Goal: Information Seeking & Learning: Learn about a topic

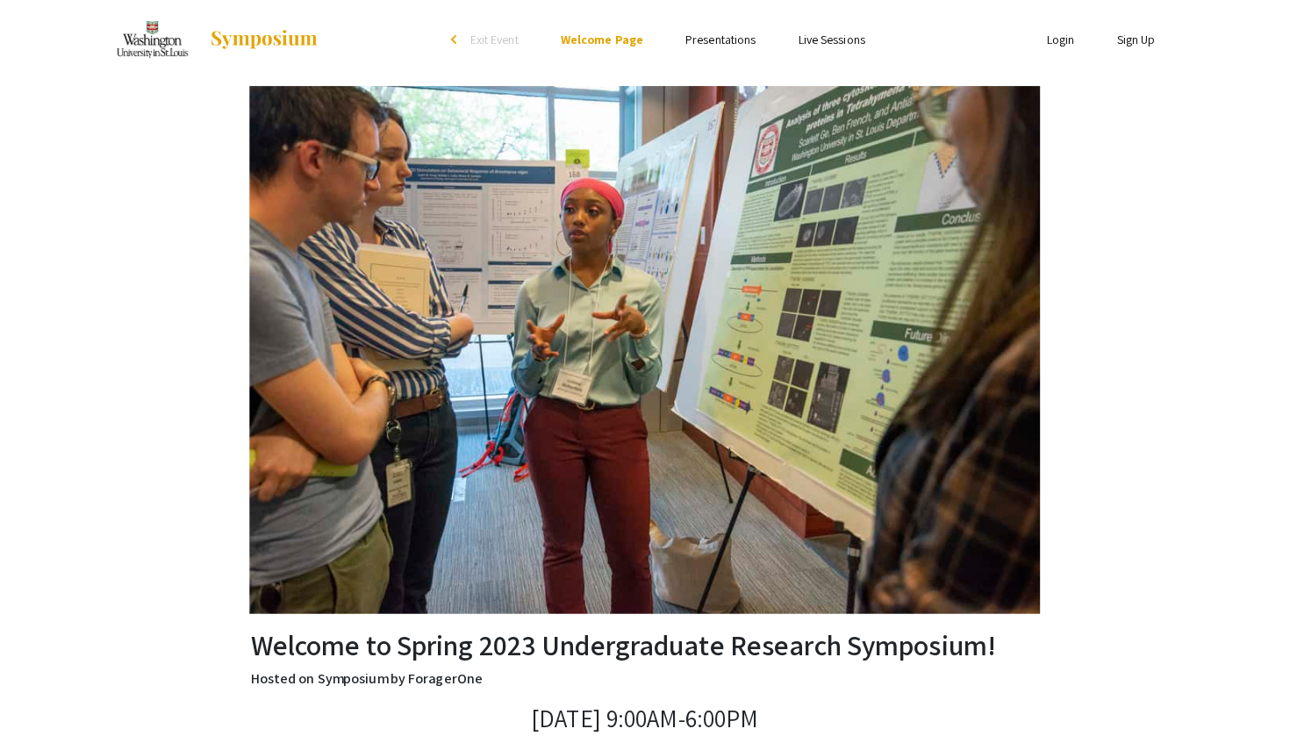
click at [716, 39] on link "Presentations" at bounding box center [720, 40] width 70 height 16
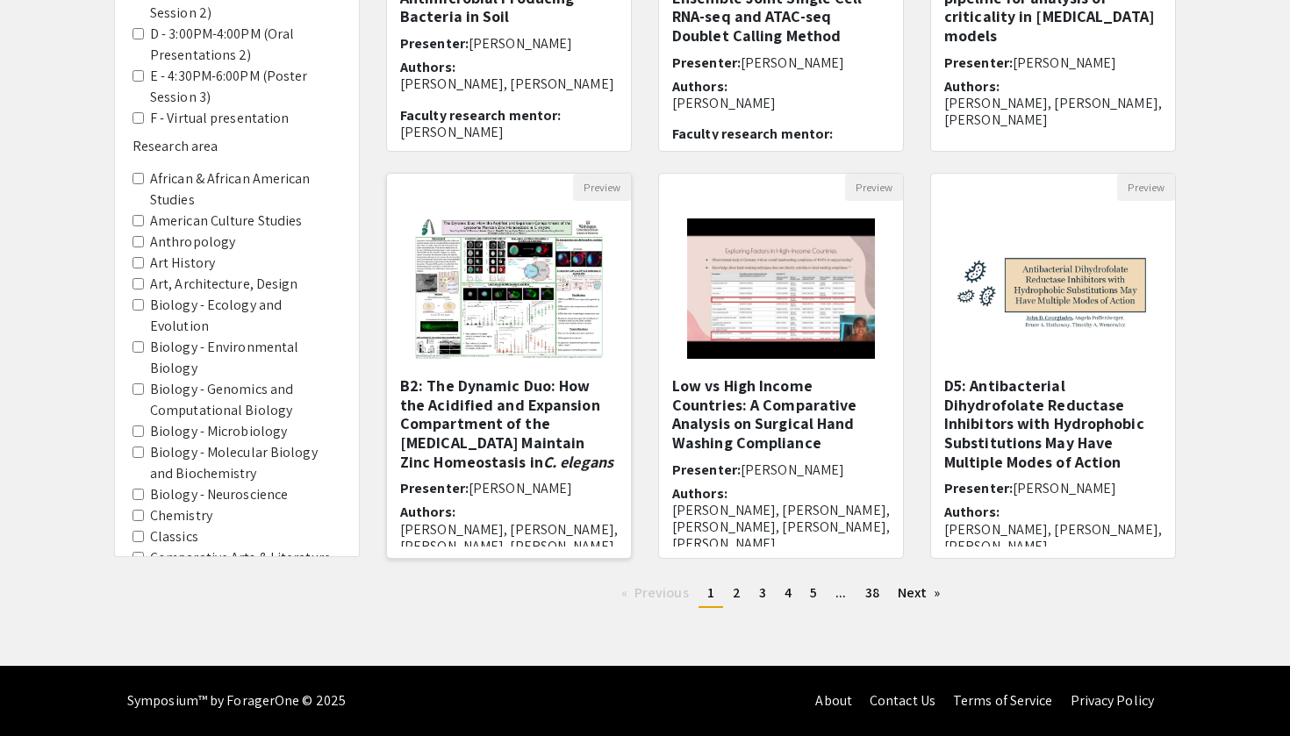
scroll to position [427, 0]
click at [921, 593] on link "Next page" at bounding box center [919, 593] width 61 height 26
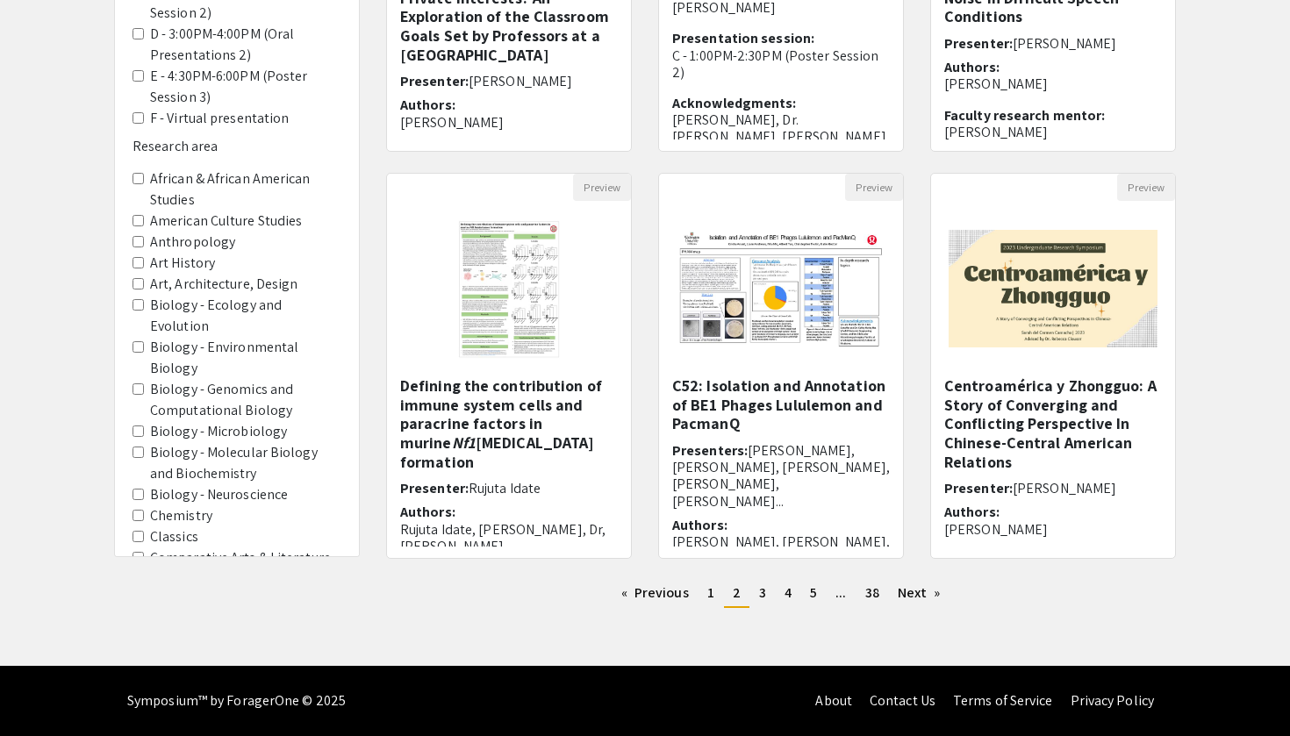
scroll to position [427, 0]
click at [924, 593] on link "Next page" at bounding box center [919, 593] width 61 height 26
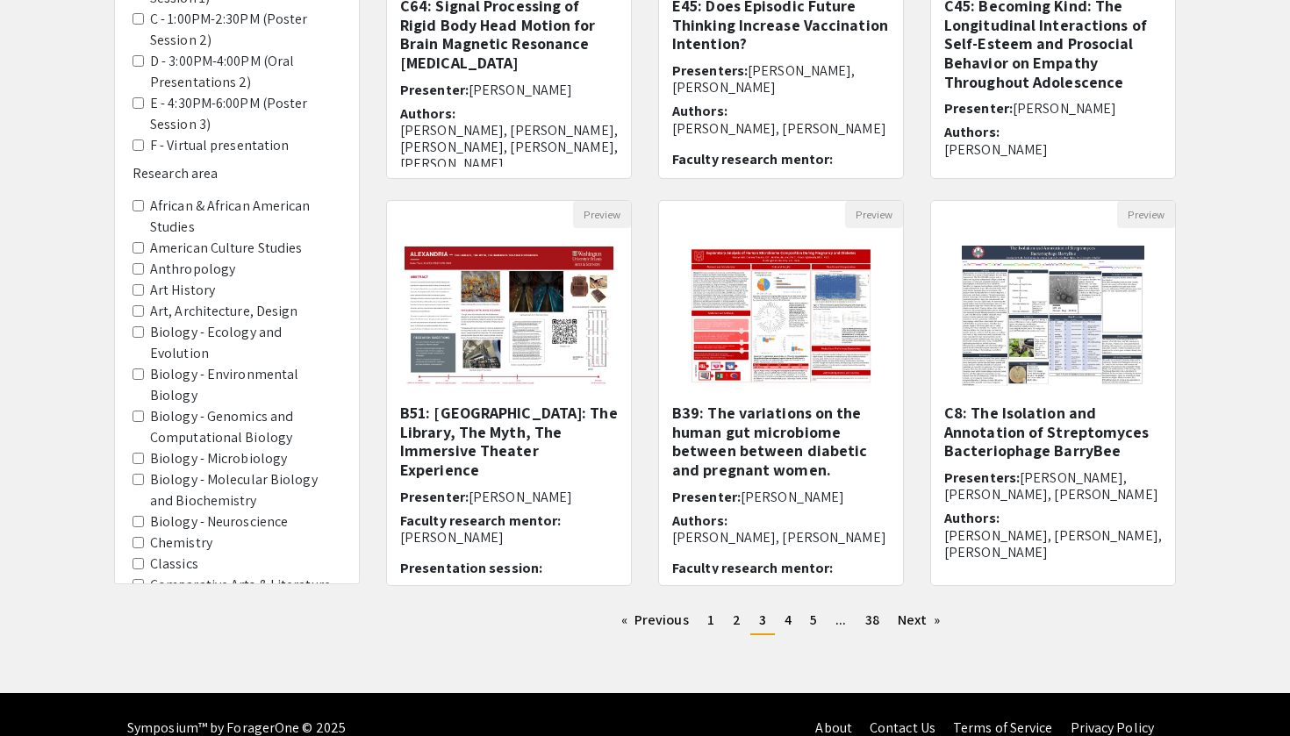
scroll to position [403, 0]
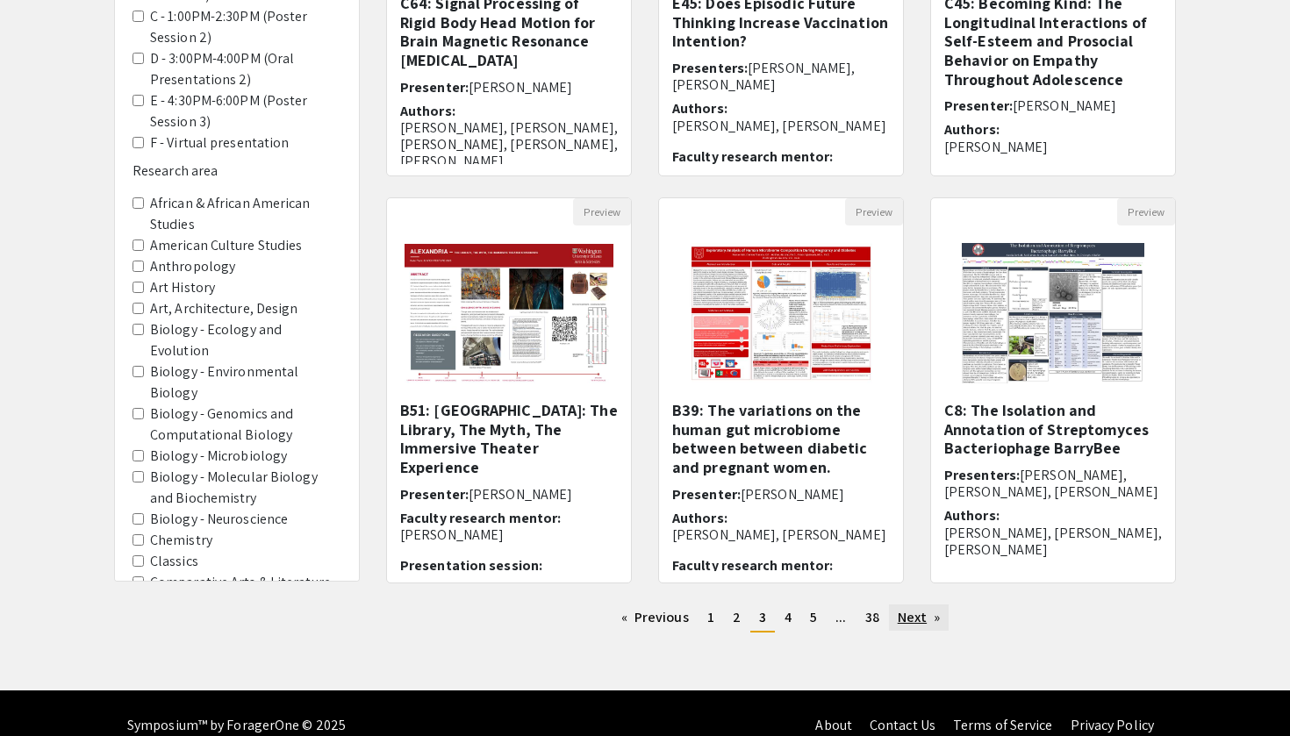
click at [915, 618] on link "Next page" at bounding box center [919, 617] width 61 height 26
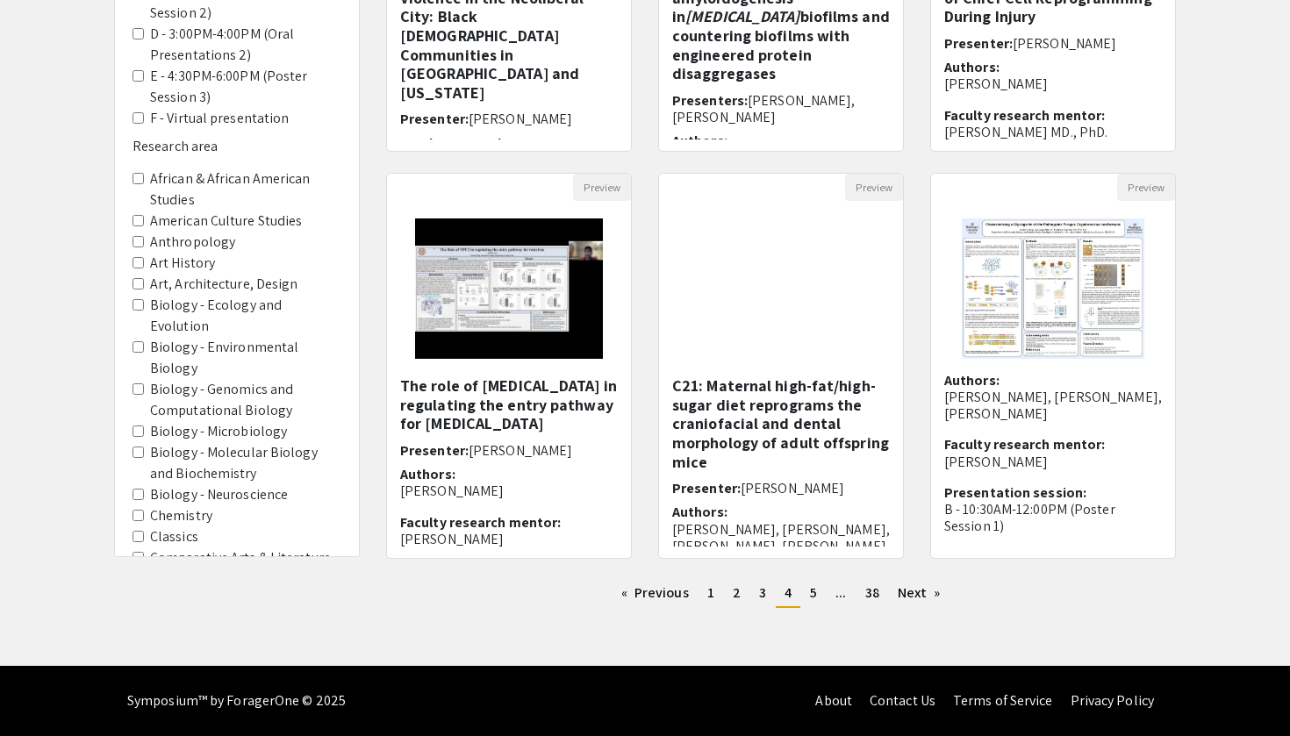
scroll to position [427, 0]
click at [925, 592] on link "Next page" at bounding box center [919, 593] width 61 height 26
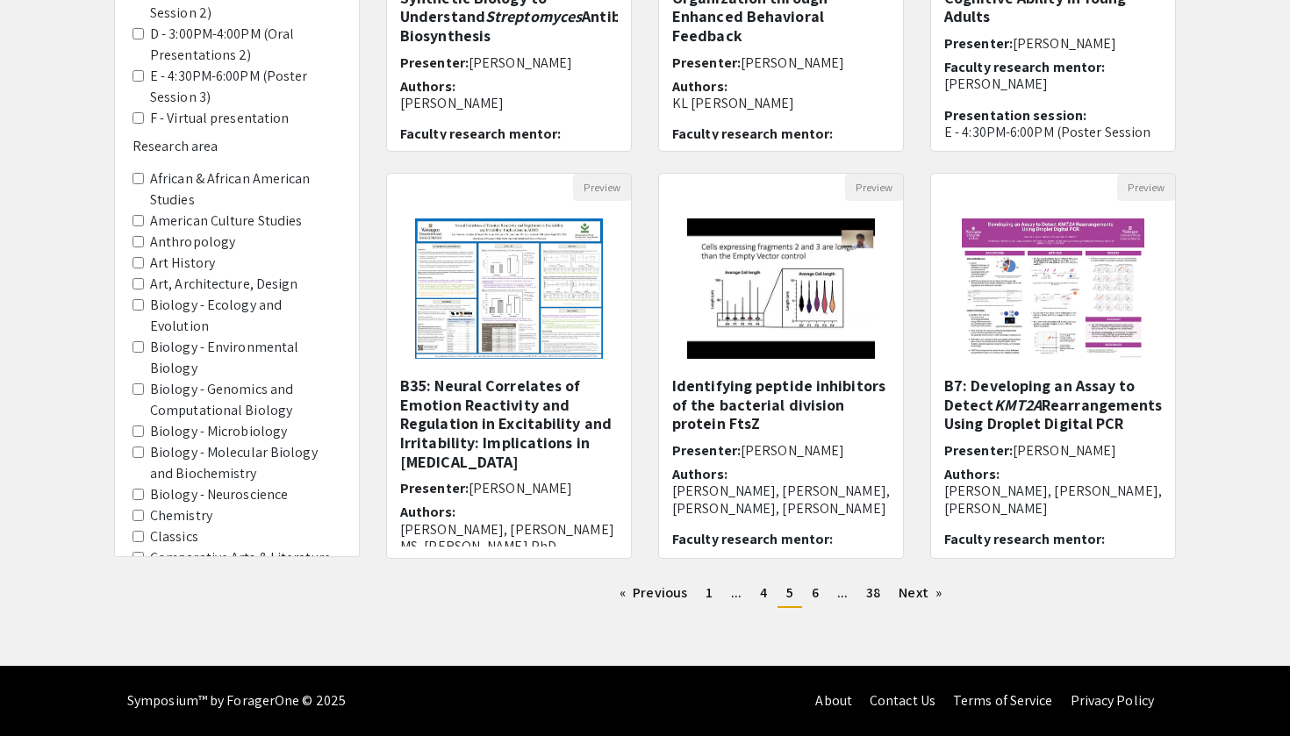
scroll to position [427, 0]
click at [911, 600] on link "Next page" at bounding box center [920, 593] width 61 height 26
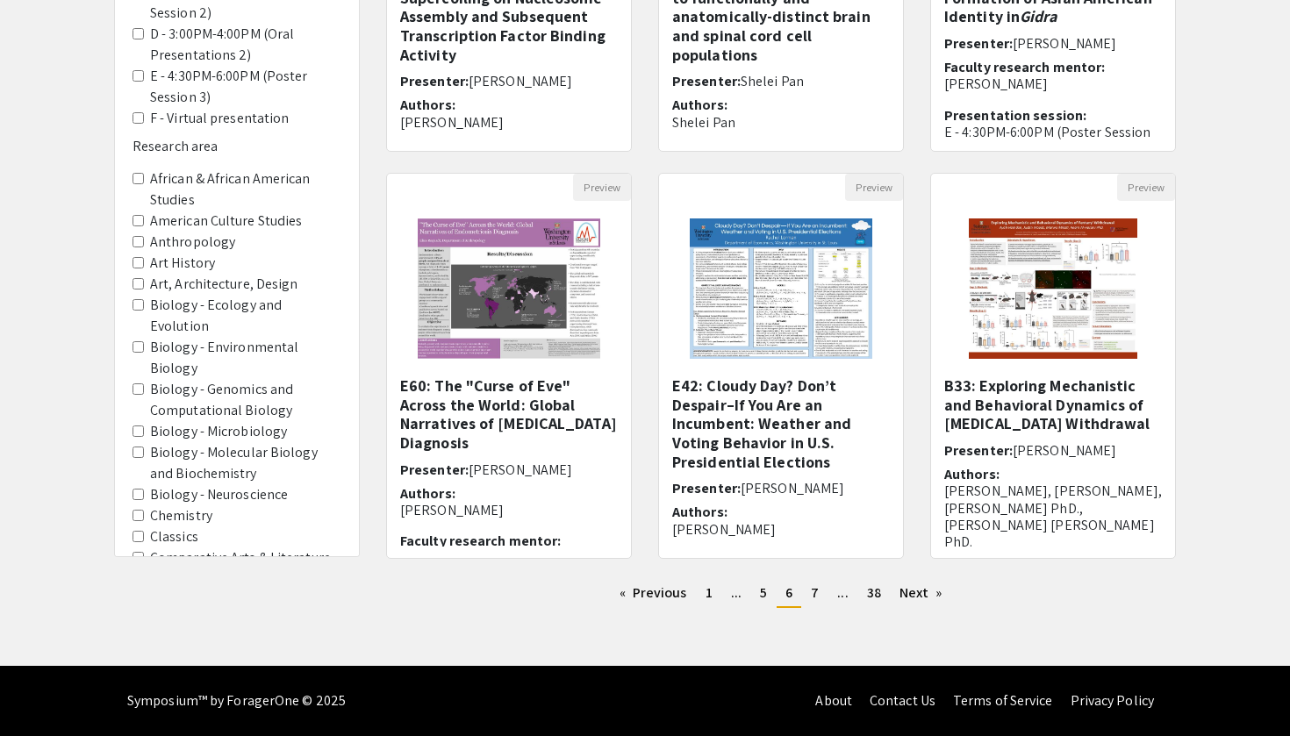
scroll to position [427, 0]
click at [919, 588] on link "Next page" at bounding box center [920, 593] width 61 height 26
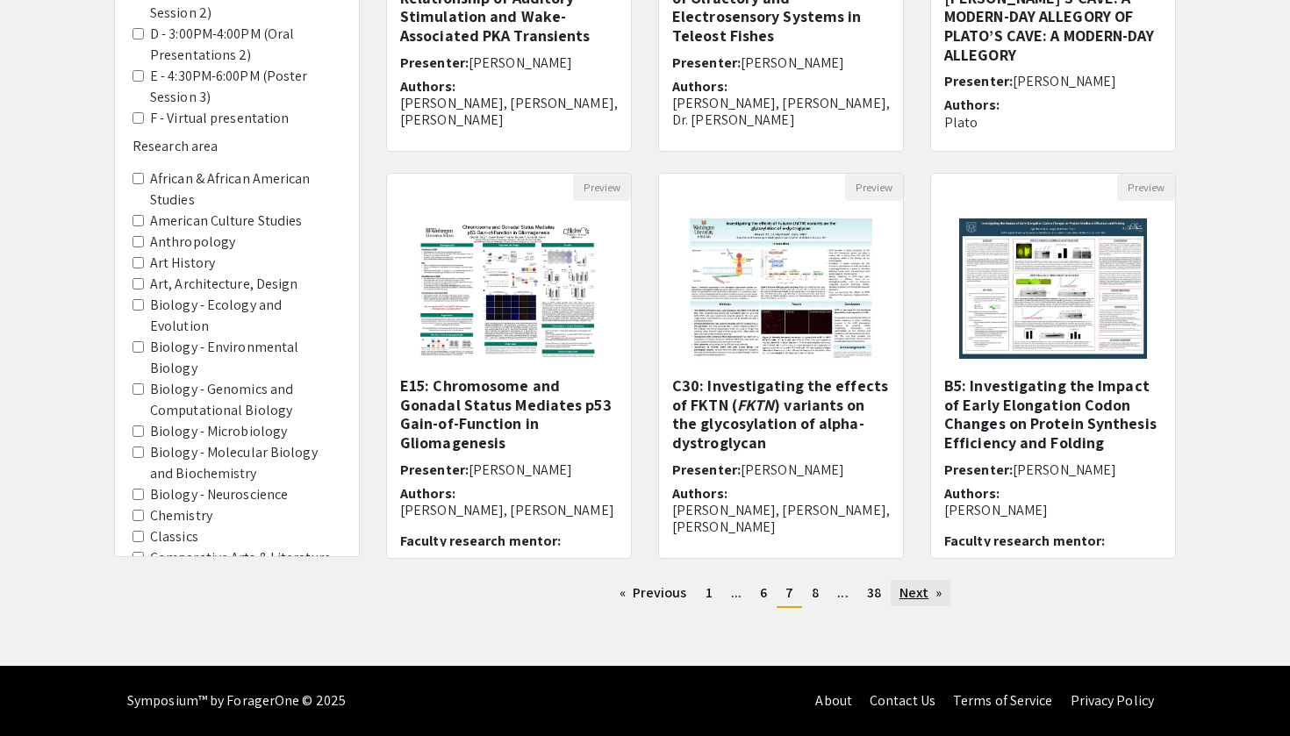
scroll to position [427, 0]
click at [915, 590] on link "Next page" at bounding box center [920, 593] width 61 height 26
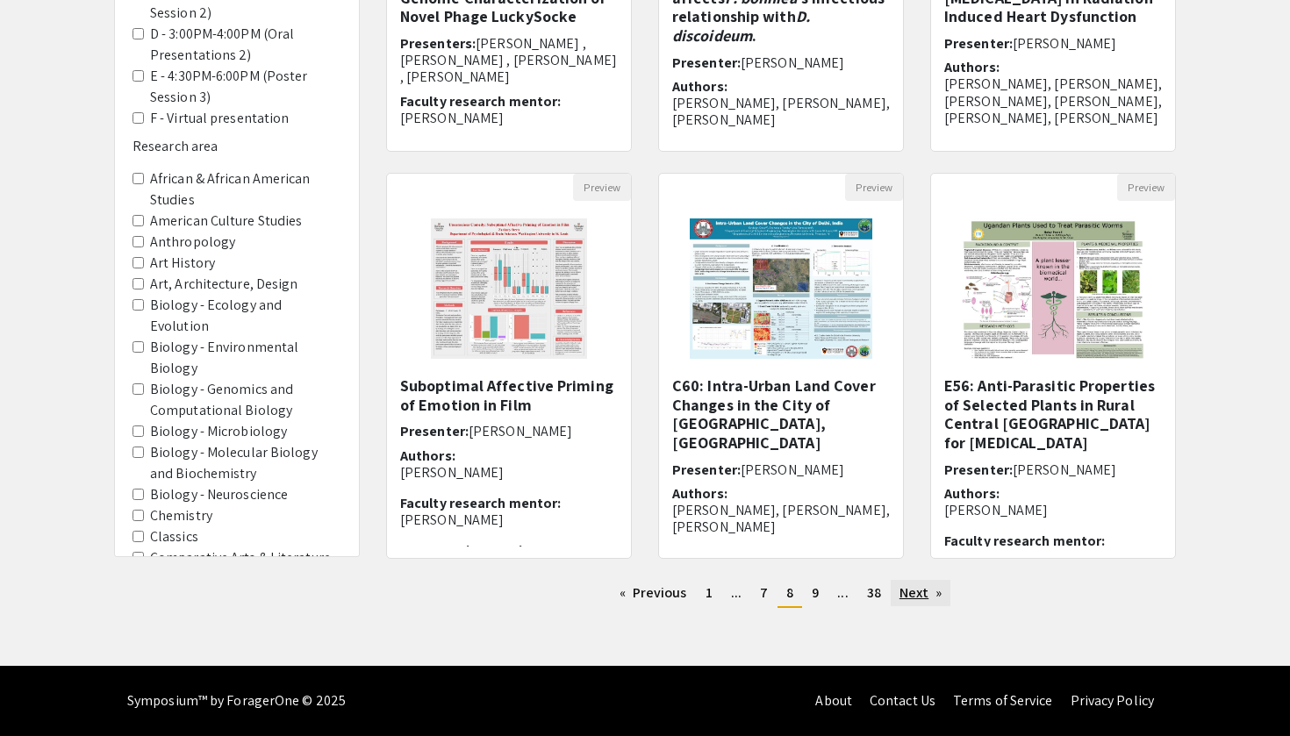
scroll to position [427, 0]
click at [924, 596] on link "Next page" at bounding box center [920, 593] width 61 height 26
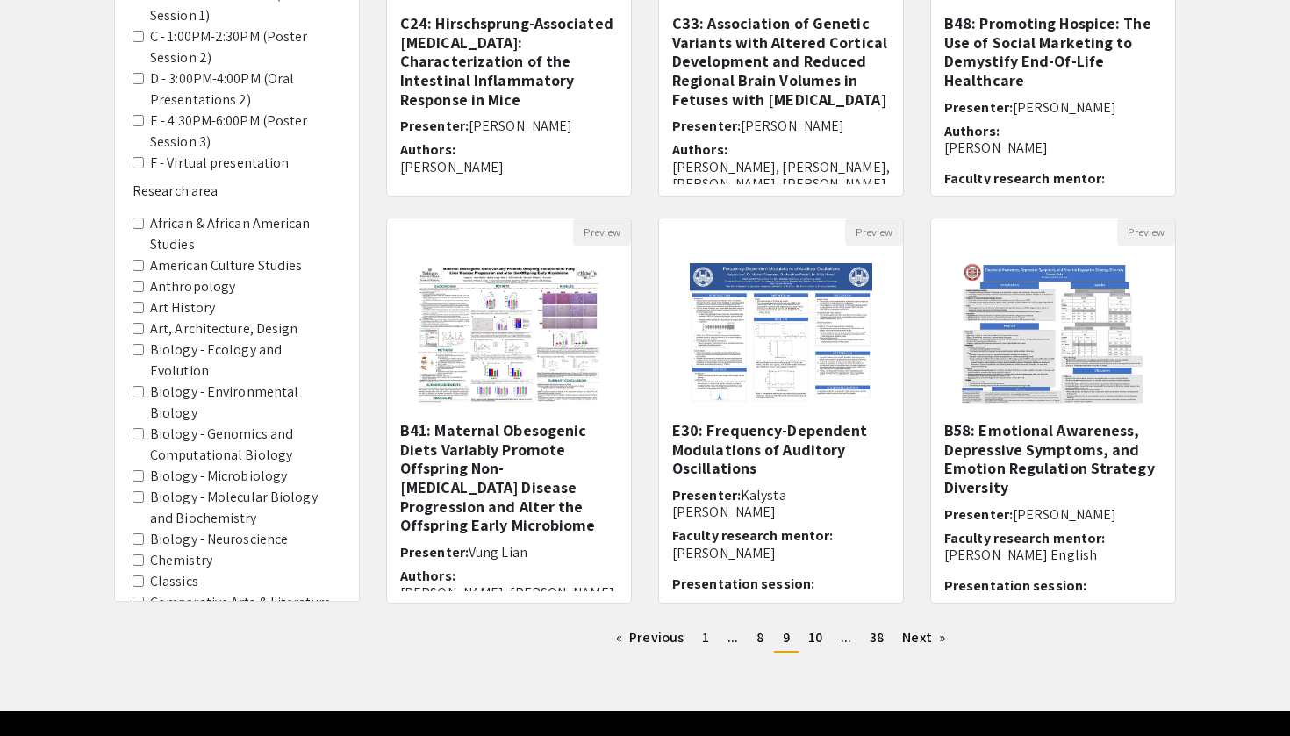
scroll to position [388, 0]
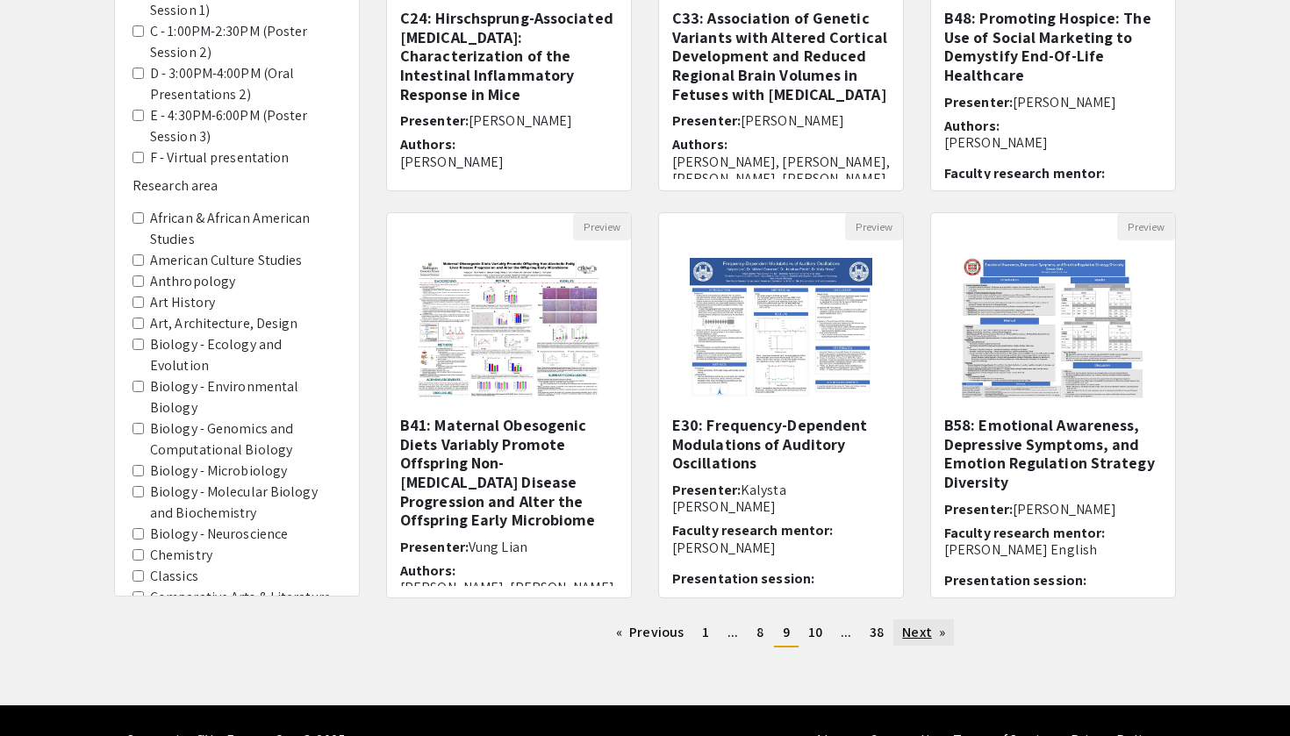
click at [923, 640] on link "Next page" at bounding box center [923, 632] width 61 height 26
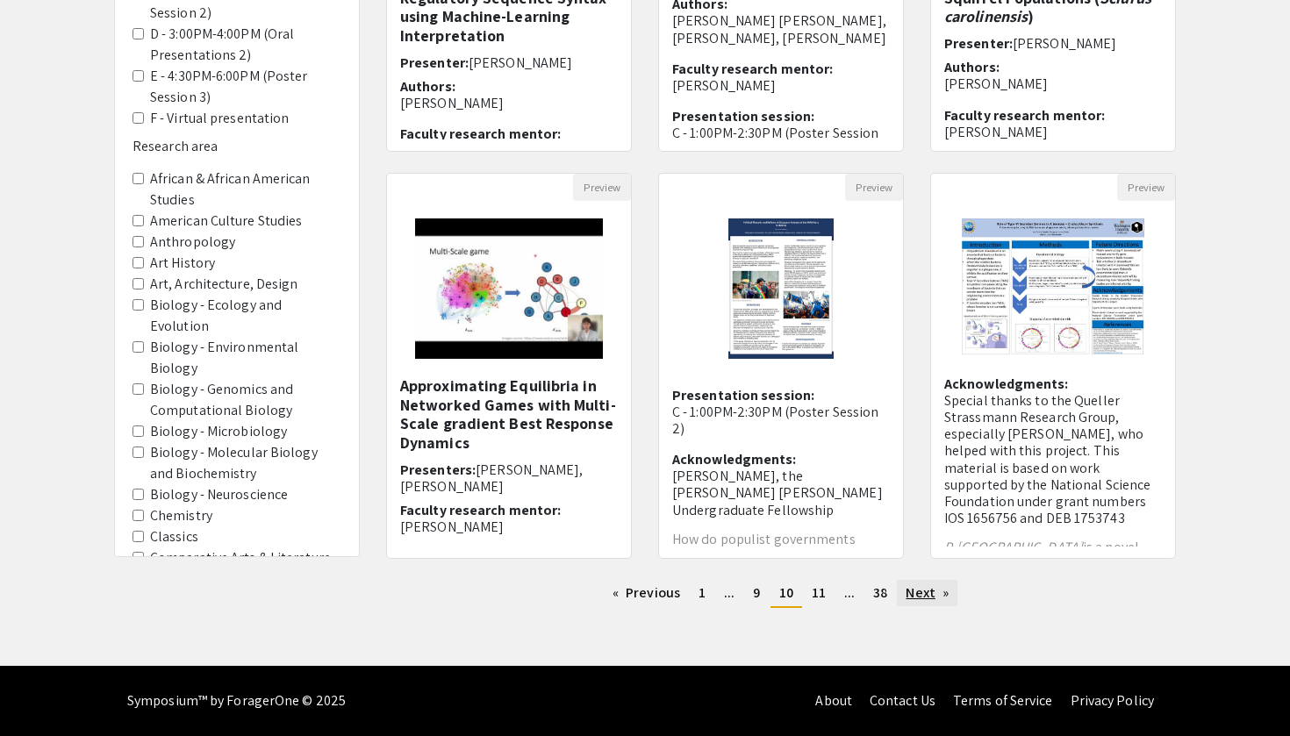
scroll to position [427, 0]
click at [919, 592] on link "Next page" at bounding box center [927, 593] width 61 height 26
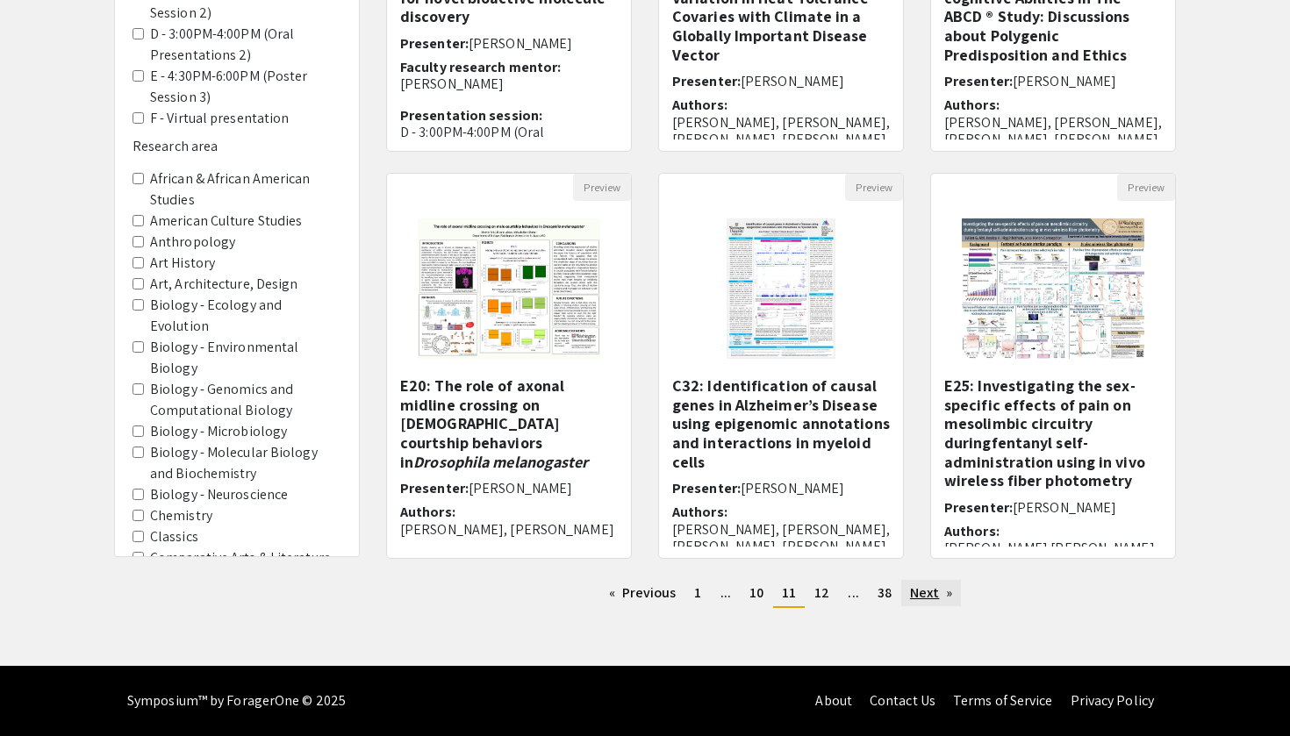
scroll to position [427, 0]
click at [940, 596] on link "Next page" at bounding box center [931, 593] width 61 height 26
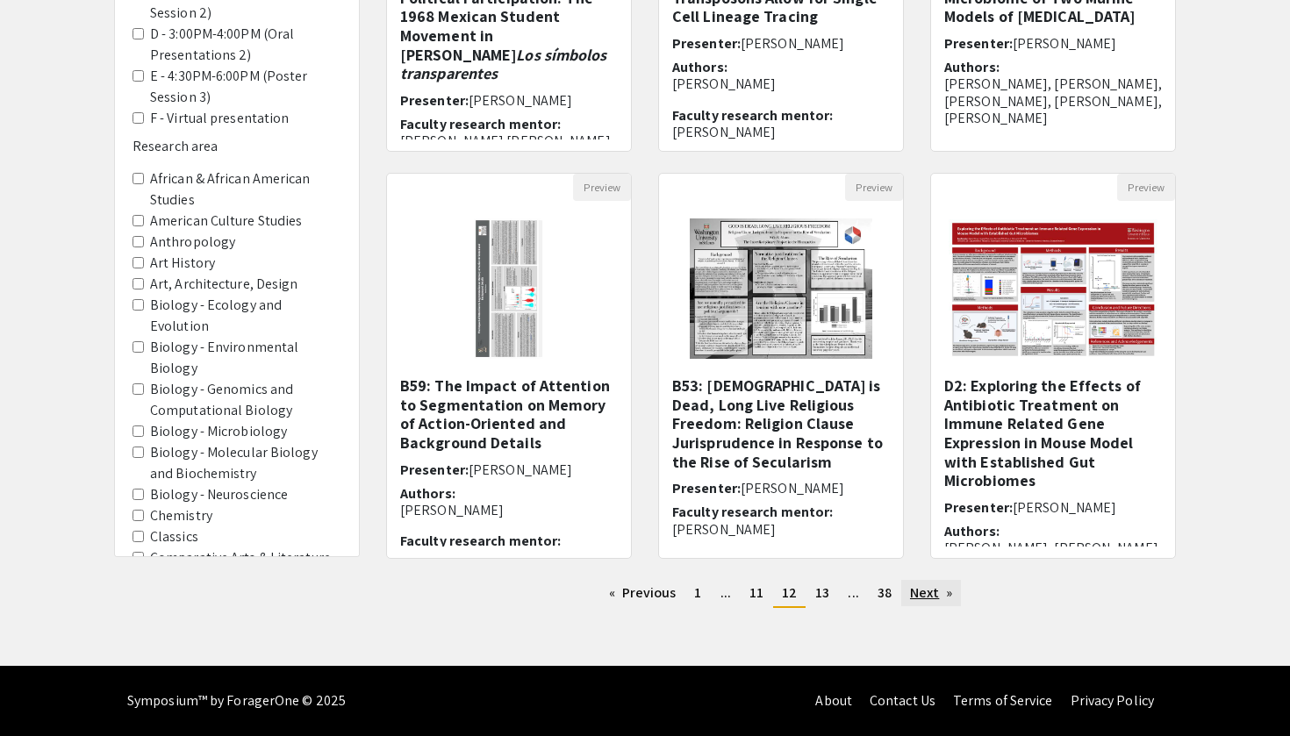
scroll to position [427, 0]
click at [925, 601] on link "Next page" at bounding box center [931, 593] width 61 height 26
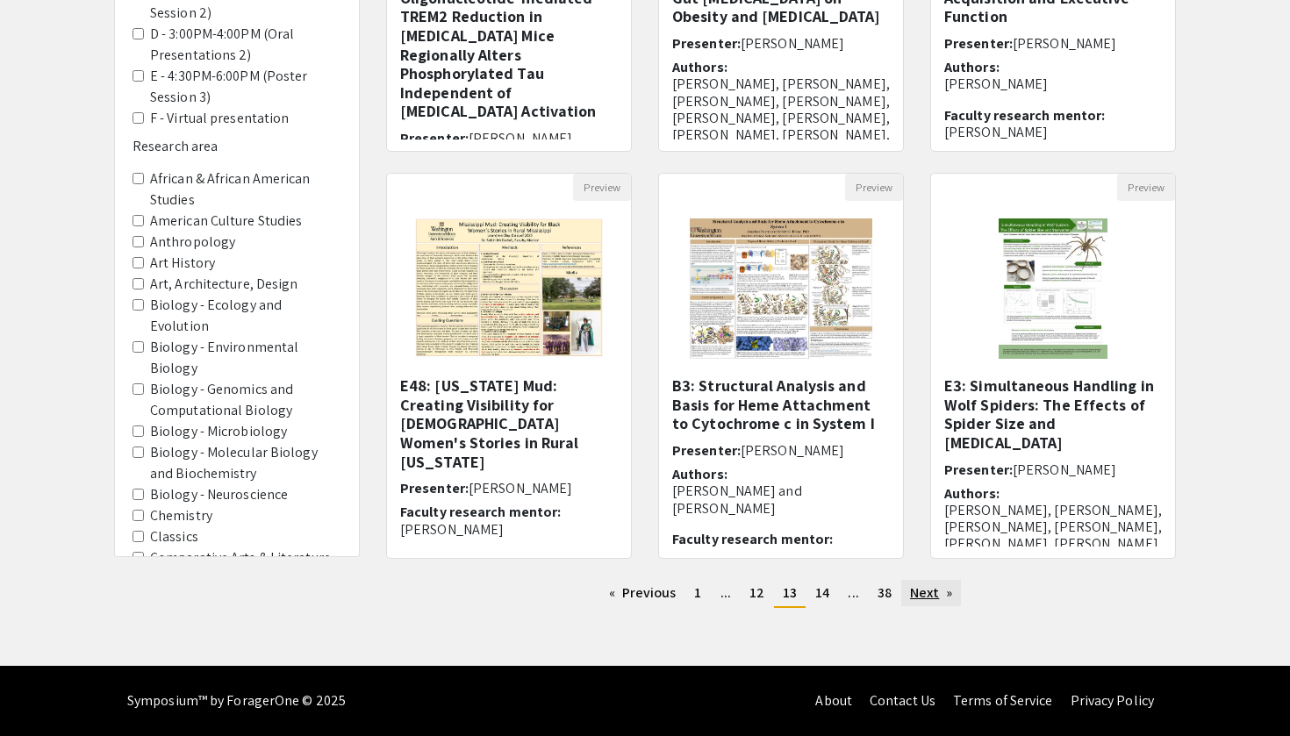
scroll to position [427, 0]
click at [917, 588] on link "Next page" at bounding box center [931, 593] width 61 height 26
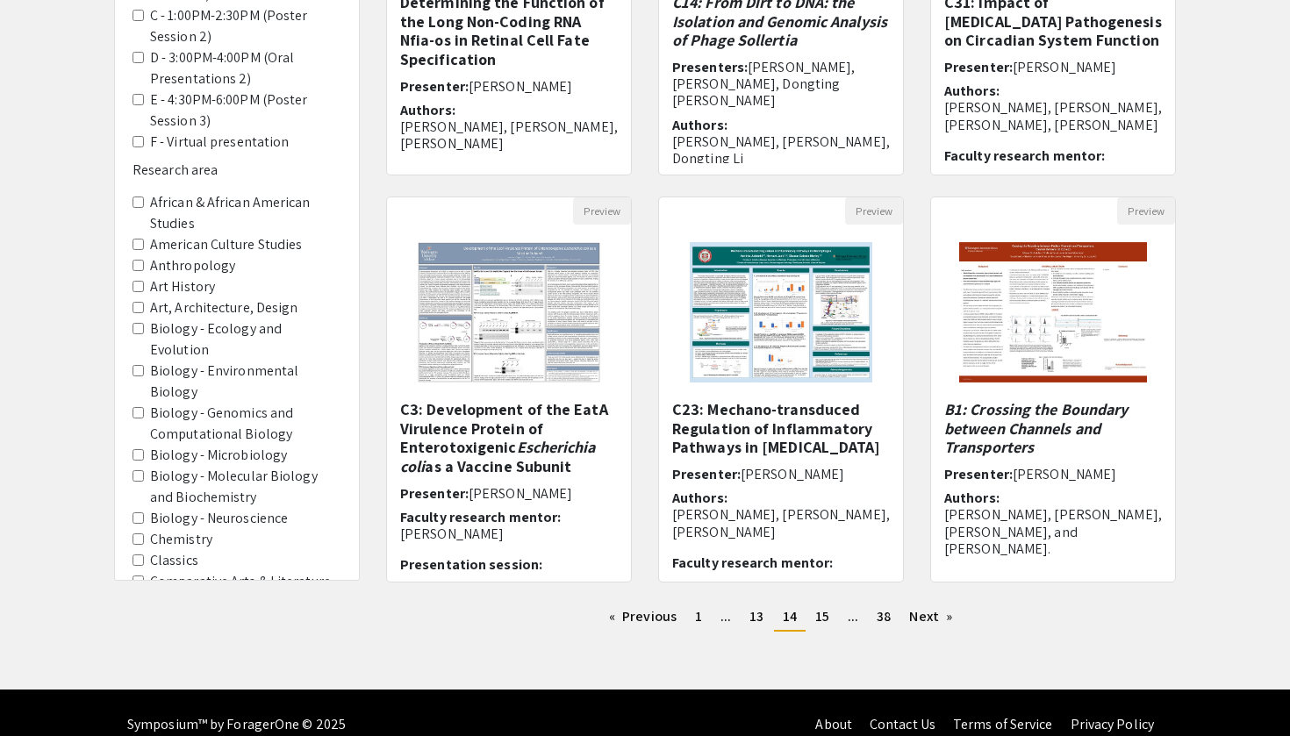
scroll to position [405, 0]
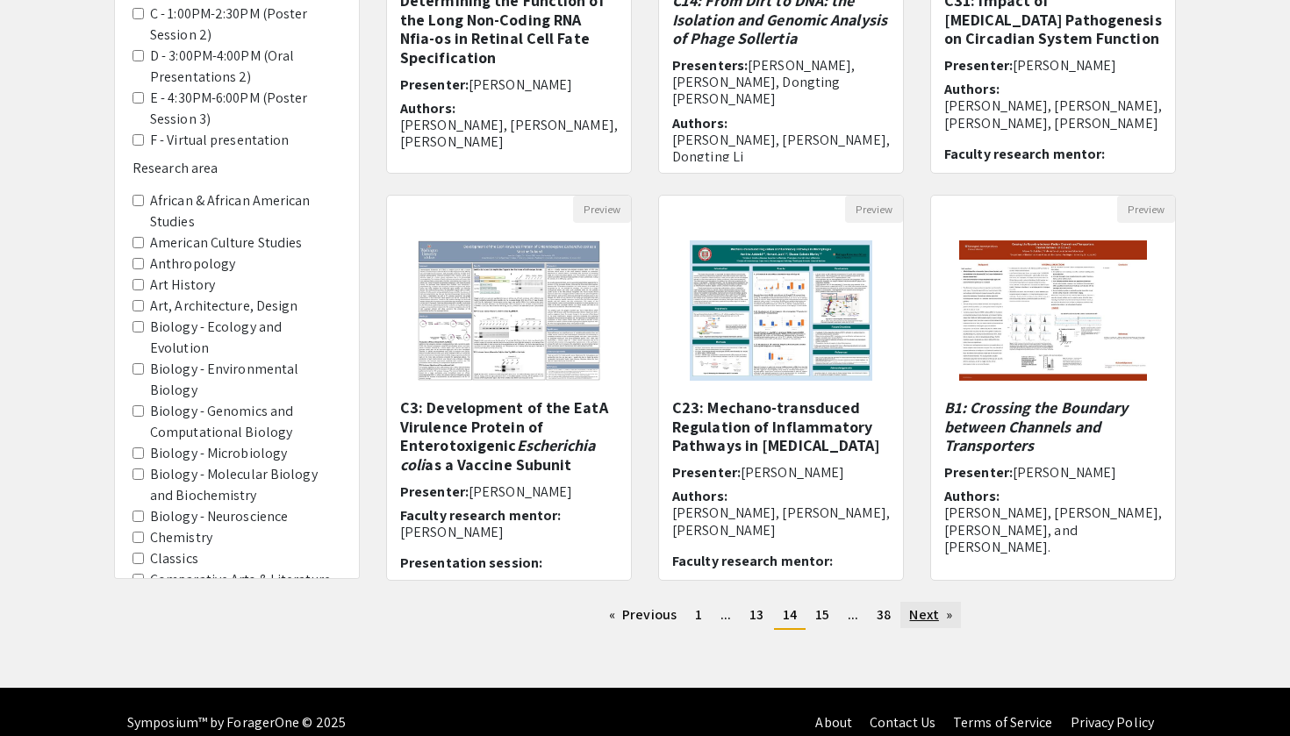
click at [927, 620] on link "Next page" at bounding box center [930, 615] width 61 height 26
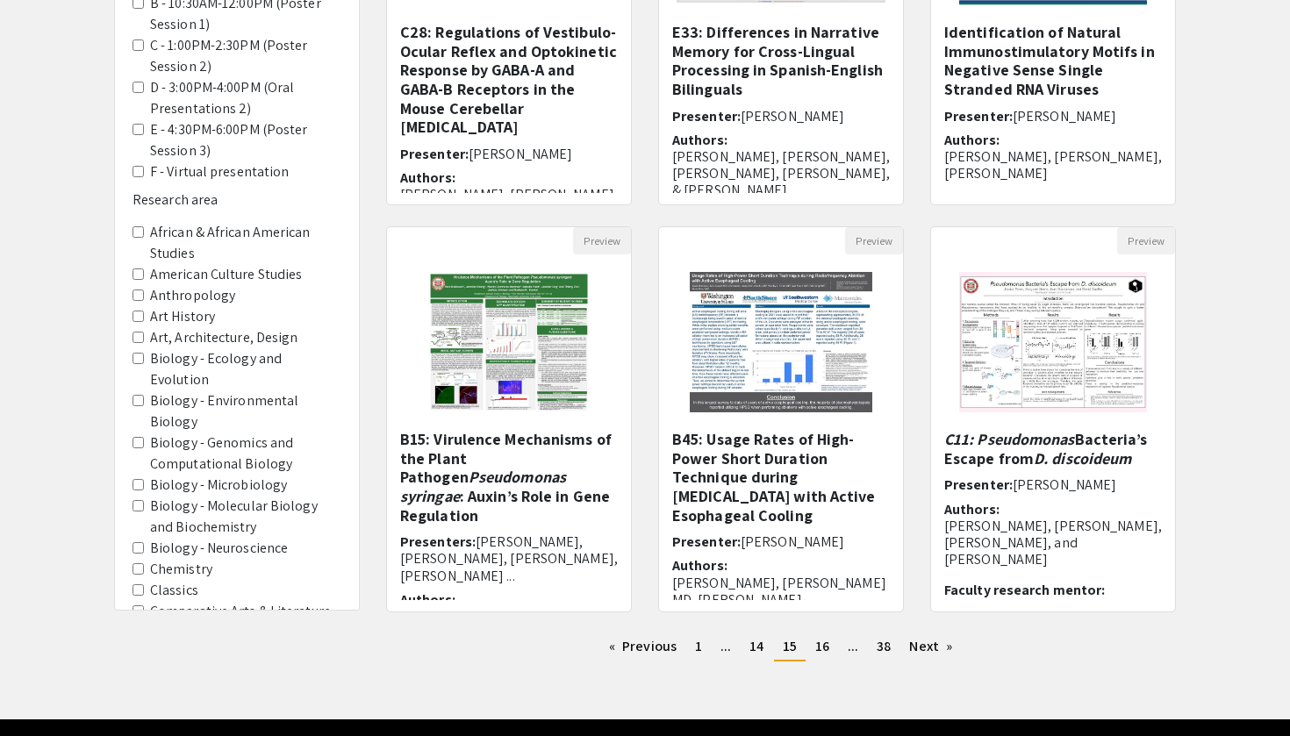
scroll to position [377, 0]
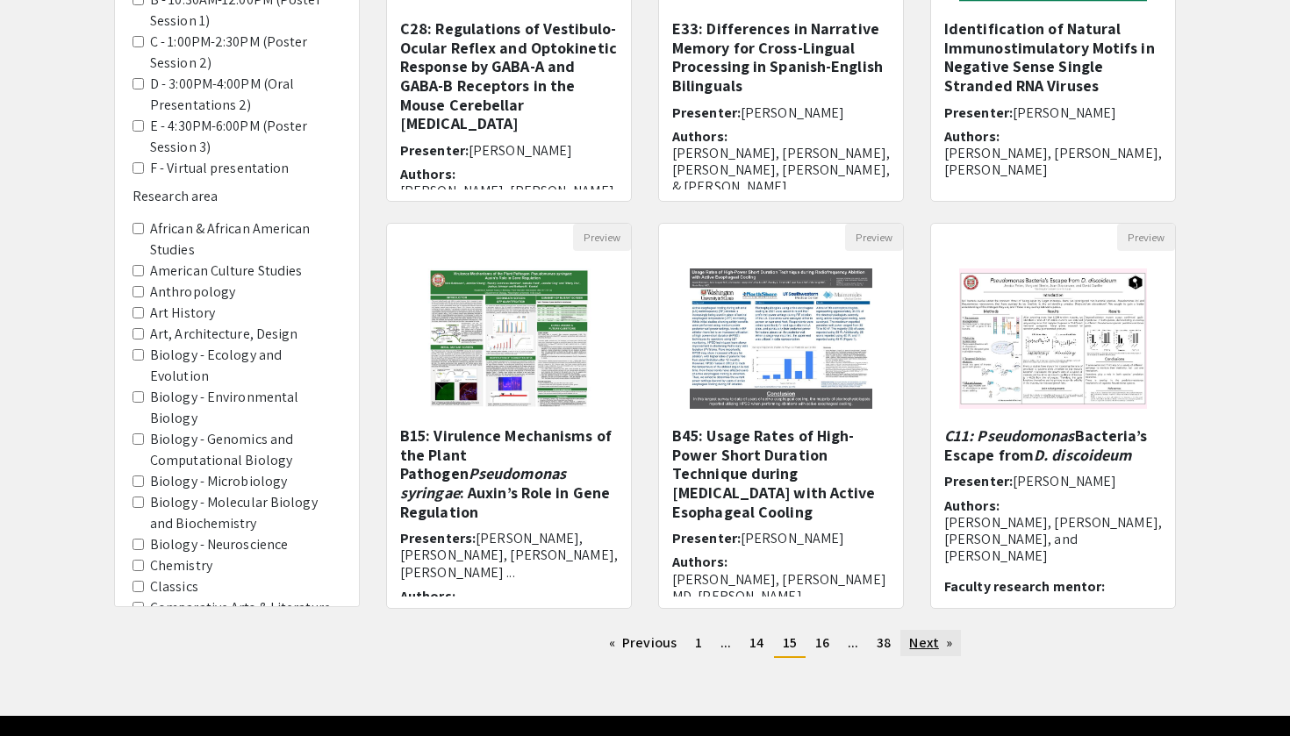
click at [926, 647] on link "Next page" at bounding box center [930, 643] width 61 height 26
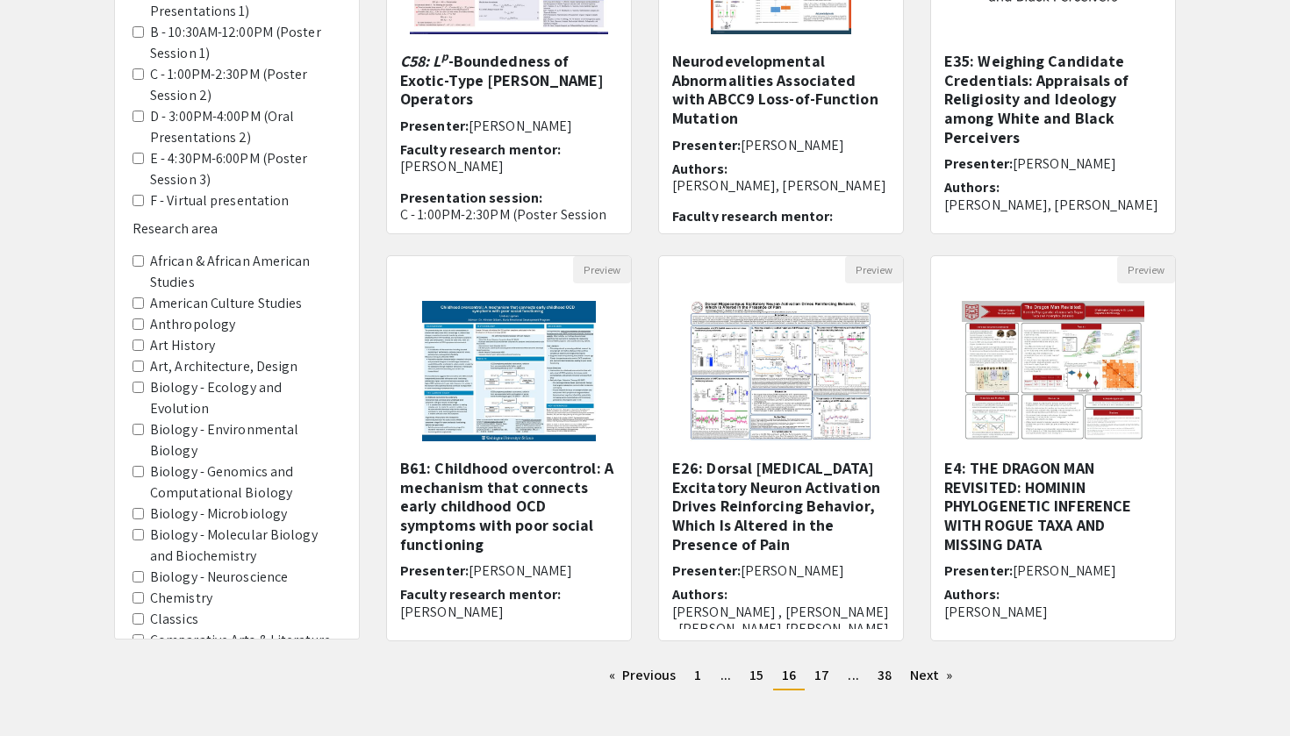
scroll to position [403, 0]
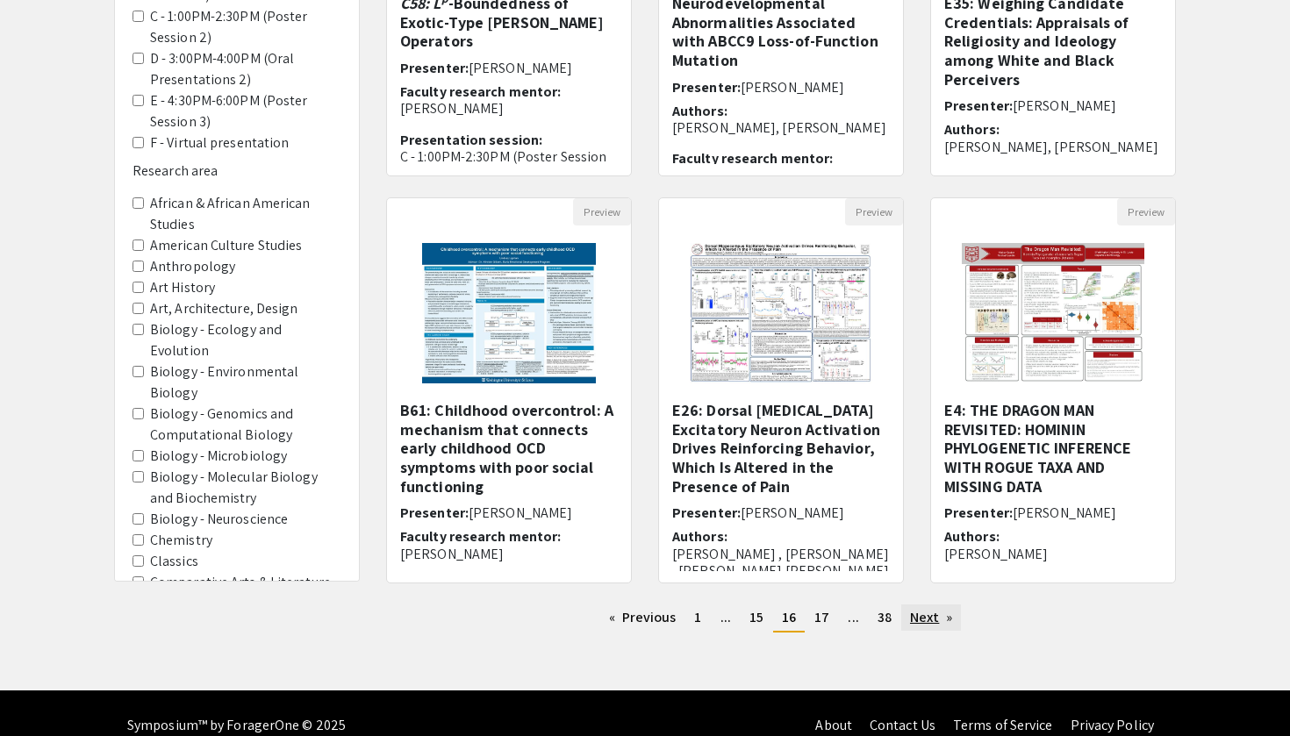
click at [915, 615] on link "Next page" at bounding box center [931, 617] width 61 height 26
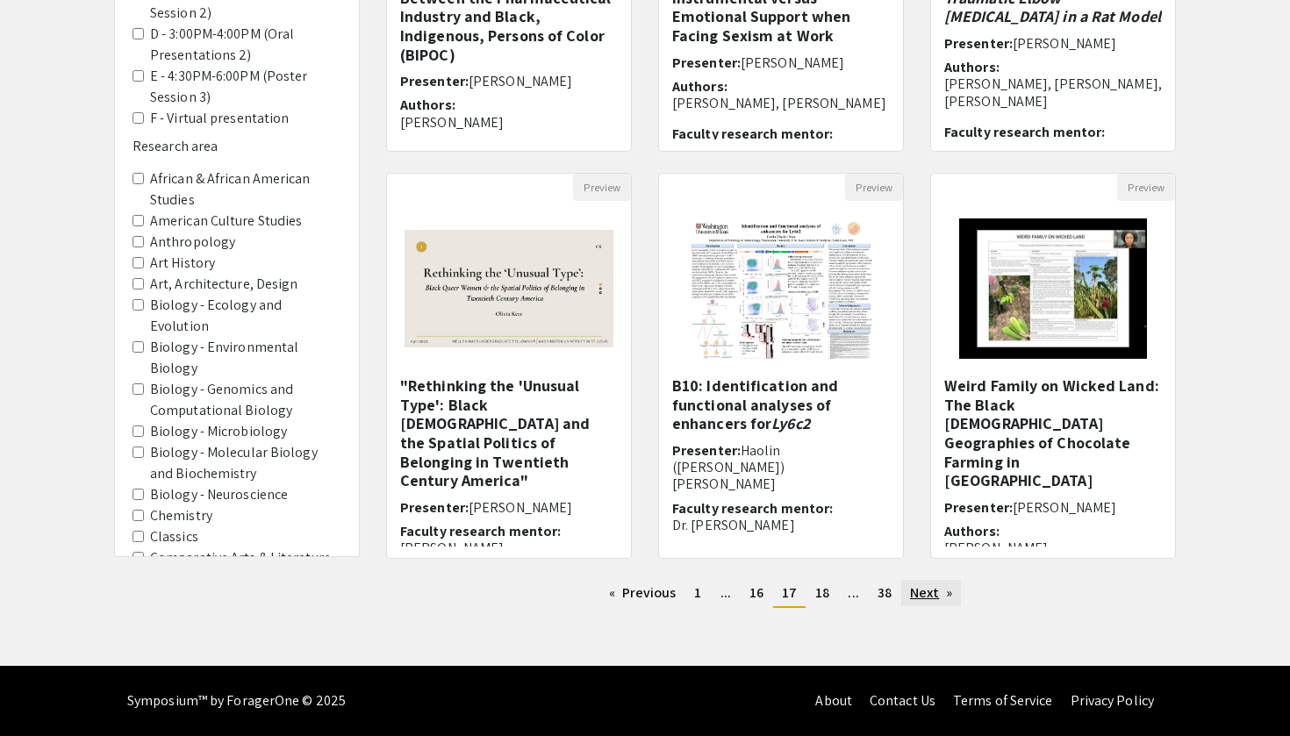
scroll to position [427, 0]
click at [930, 586] on link "Next page" at bounding box center [931, 593] width 61 height 26
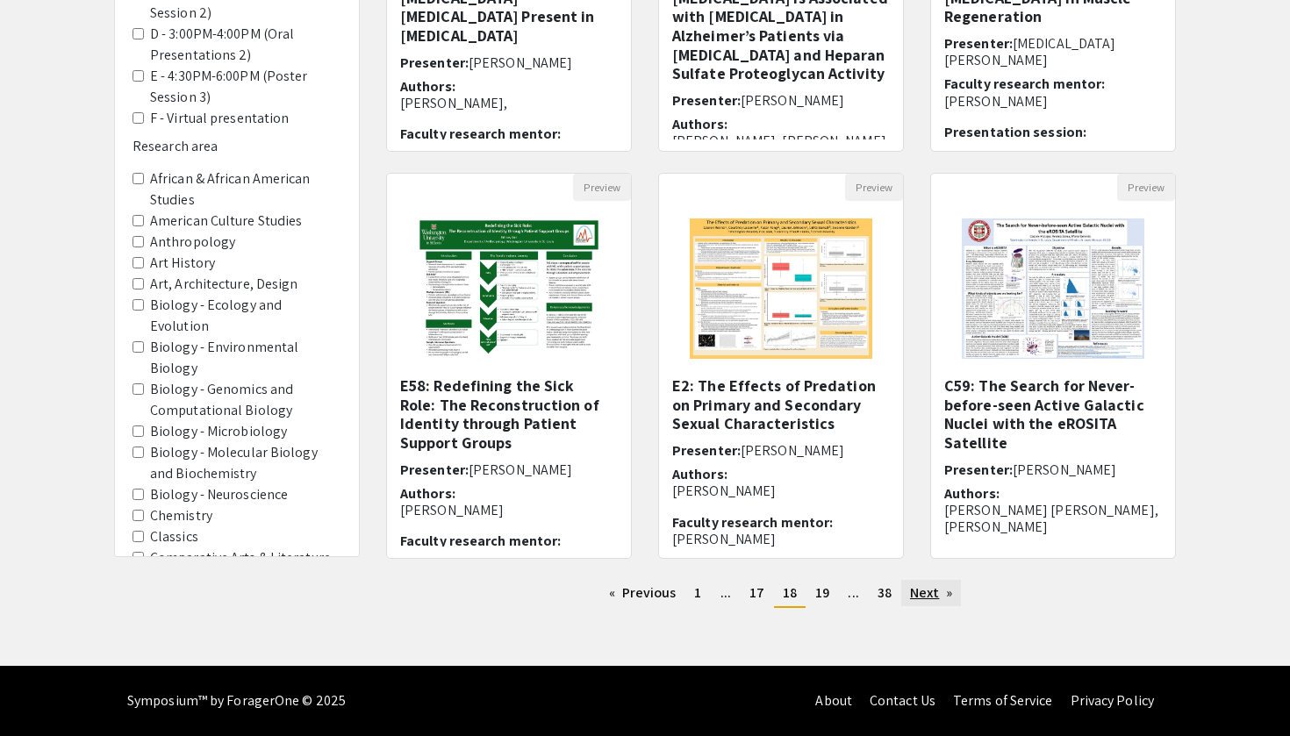
scroll to position [427, 0]
click at [938, 590] on link "Next page" at bounding box center [931, 593] width 61 height 26
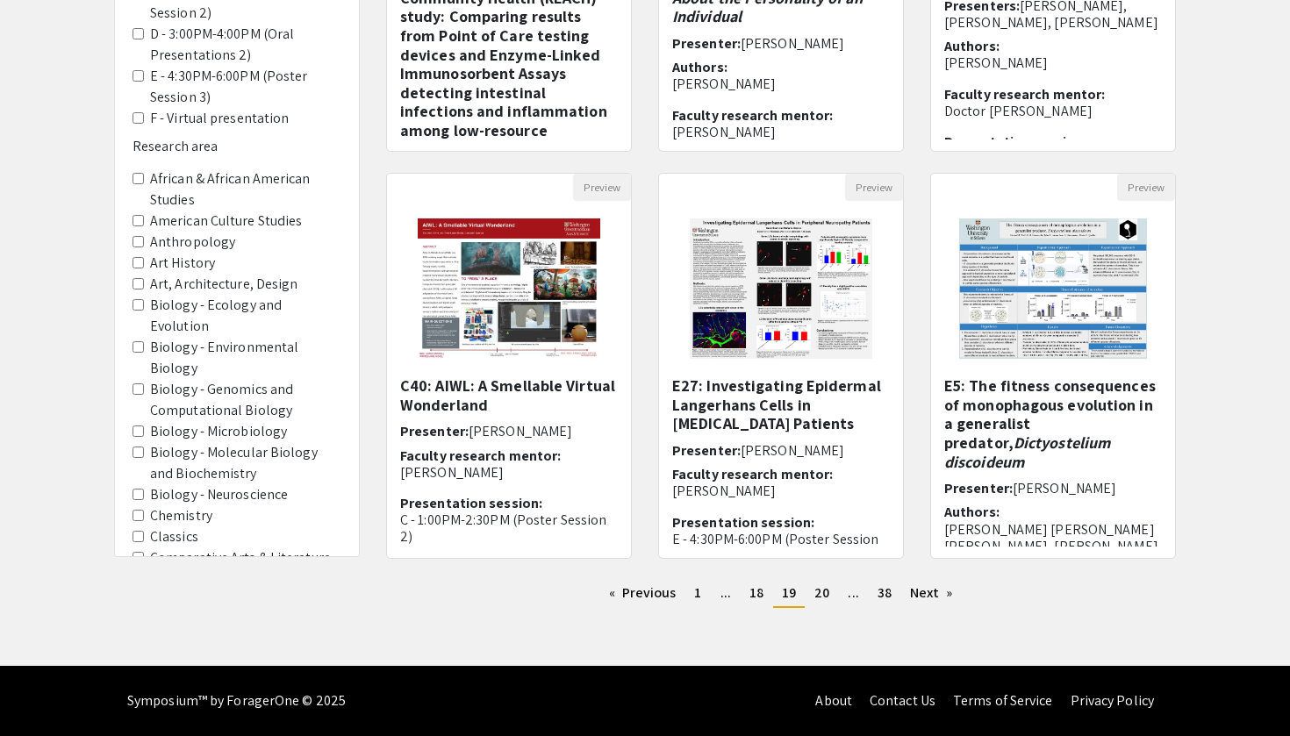
scroll to position [427, 0]
click at [933, 597] on link "Next page" at bounding box center [931, 593] width 61 height 26
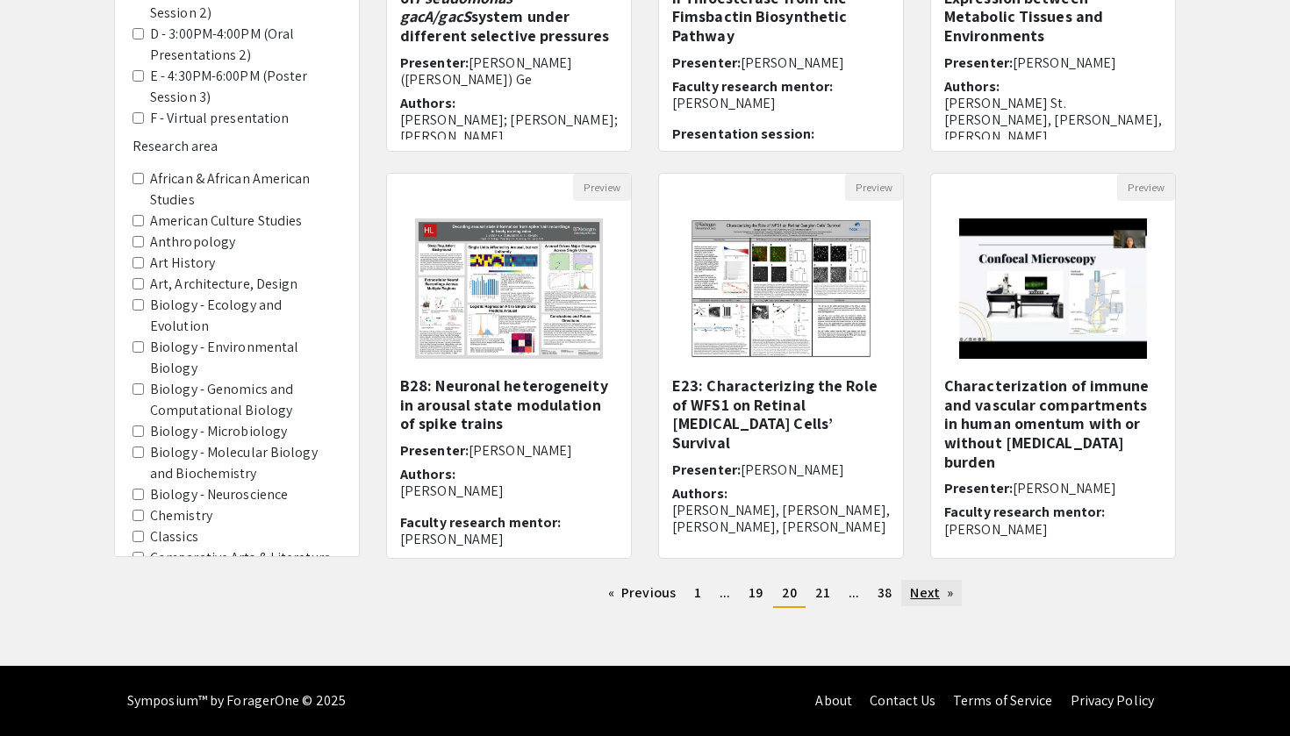
scroll to position [427, 0]
click at [929, 600] on link "Next page" at bounding box center [931, 593] width 61 height 26
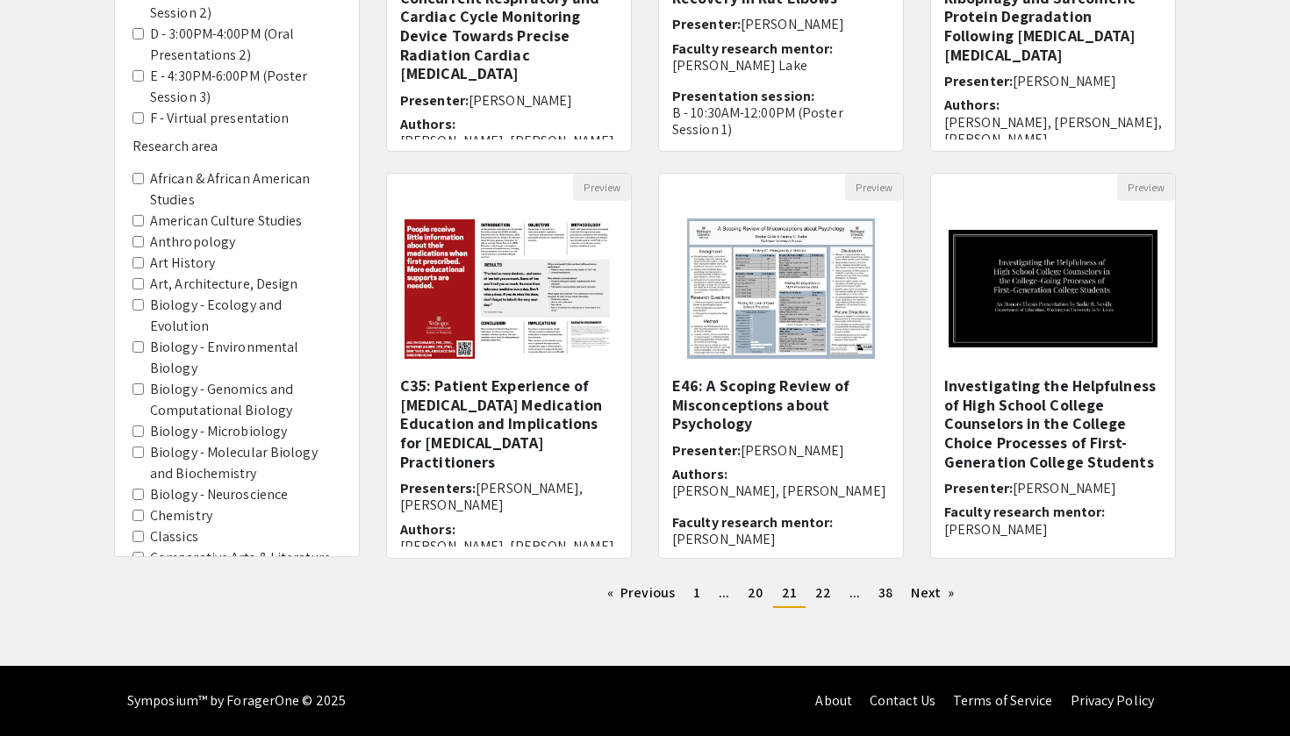
scroll to position [427, 0]
click at [913, 596] on link "Next page" at bounding box center [932, 593] width 61 height 26
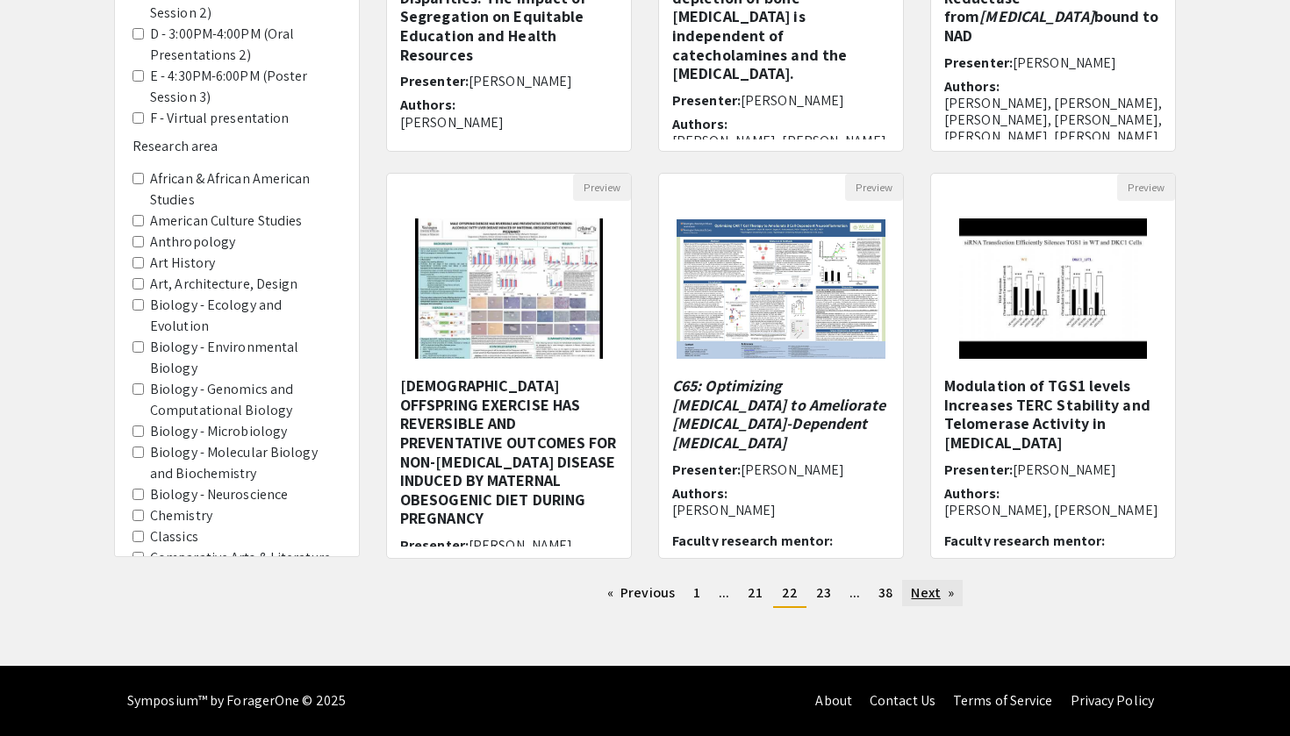
scroll to position [427, 0]
click at [926, 590] on link "Next page" at bounding box center [932, 593] width 61 height 26
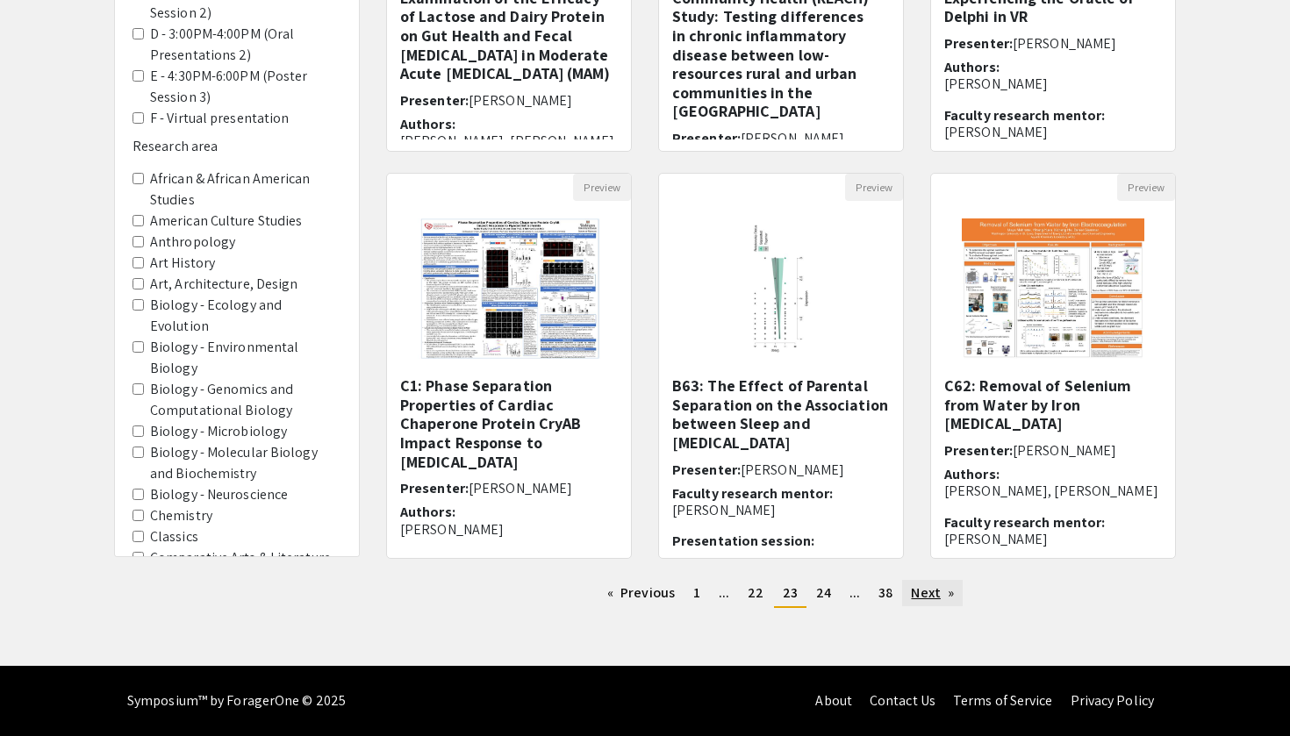
scroll to position [427, 0]
click at [924, 593] on link "Next page" at bounding box center [932, 593] width 61 height 26
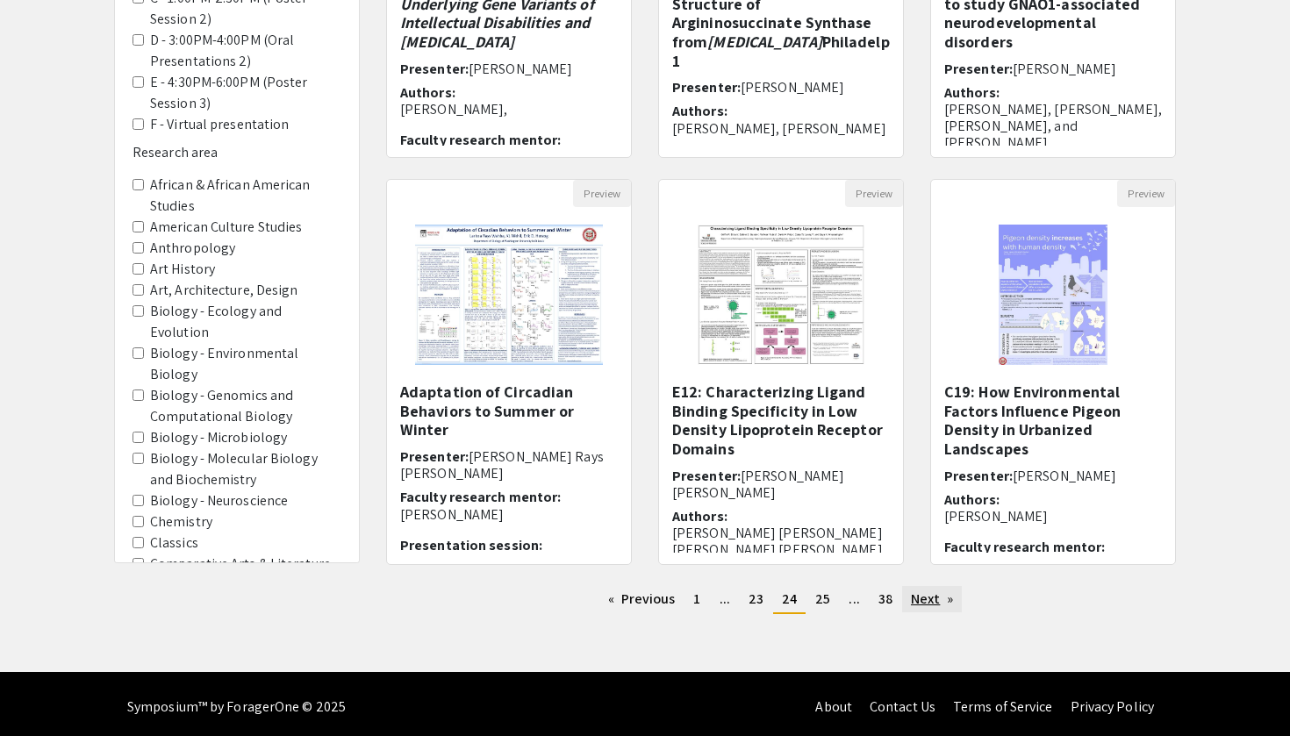
scroll to position [422, 0]
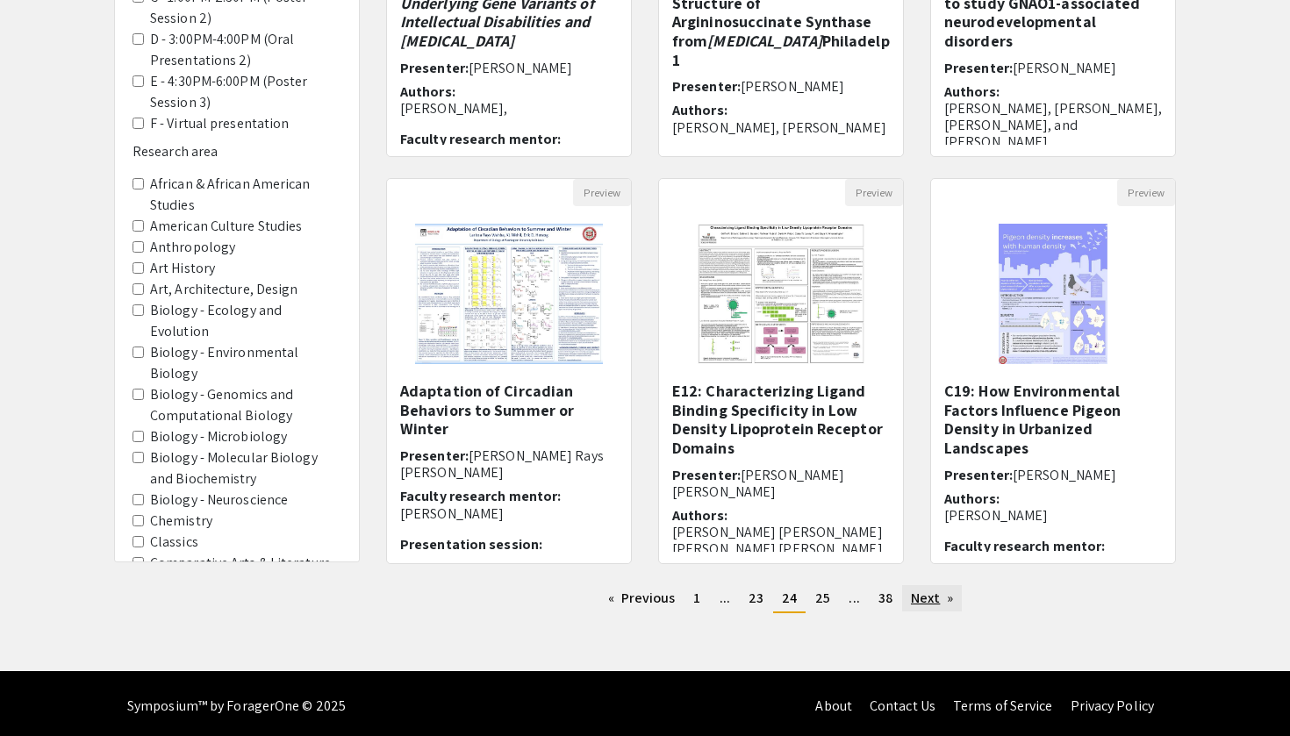
click at [922, 592] on link "Next page" at bounding box center [932, 598] width 61 height 26
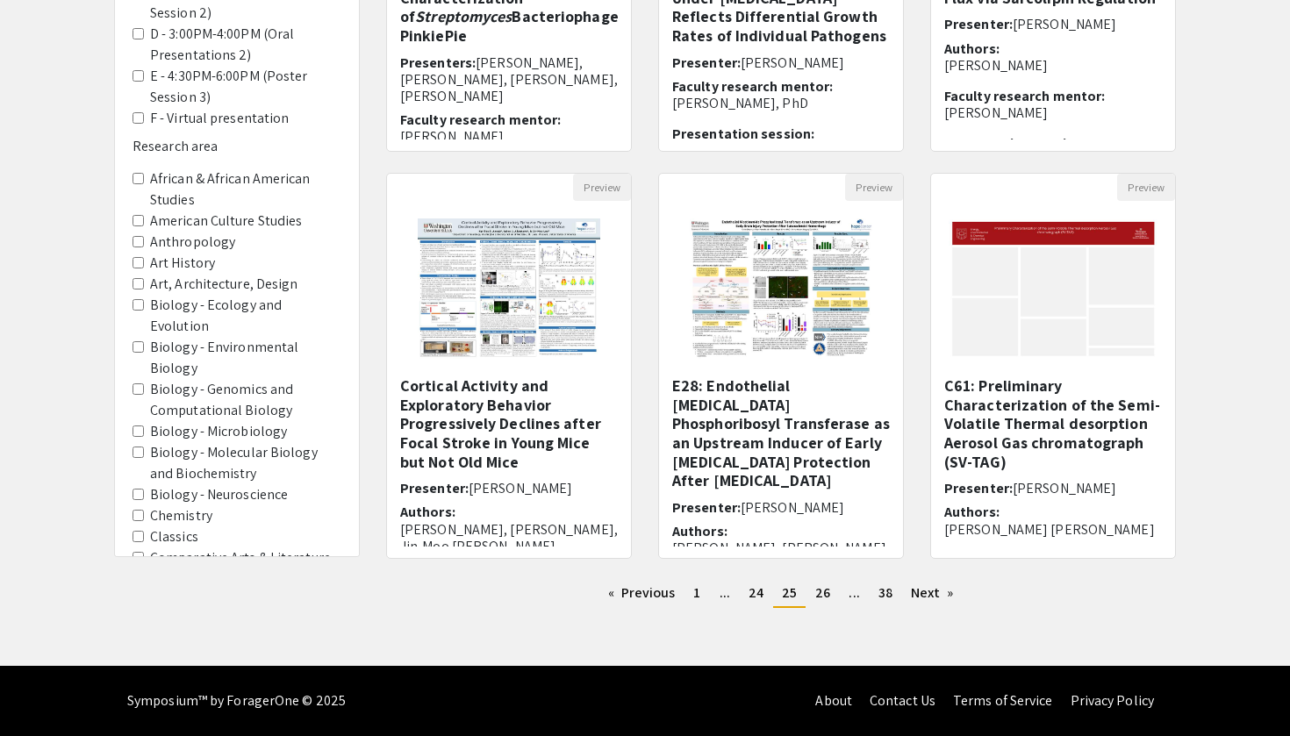
scroll to position [427, 0]
click at [923, 605] on link "Next page" at bounding box center [932, 593] width 61 height 26
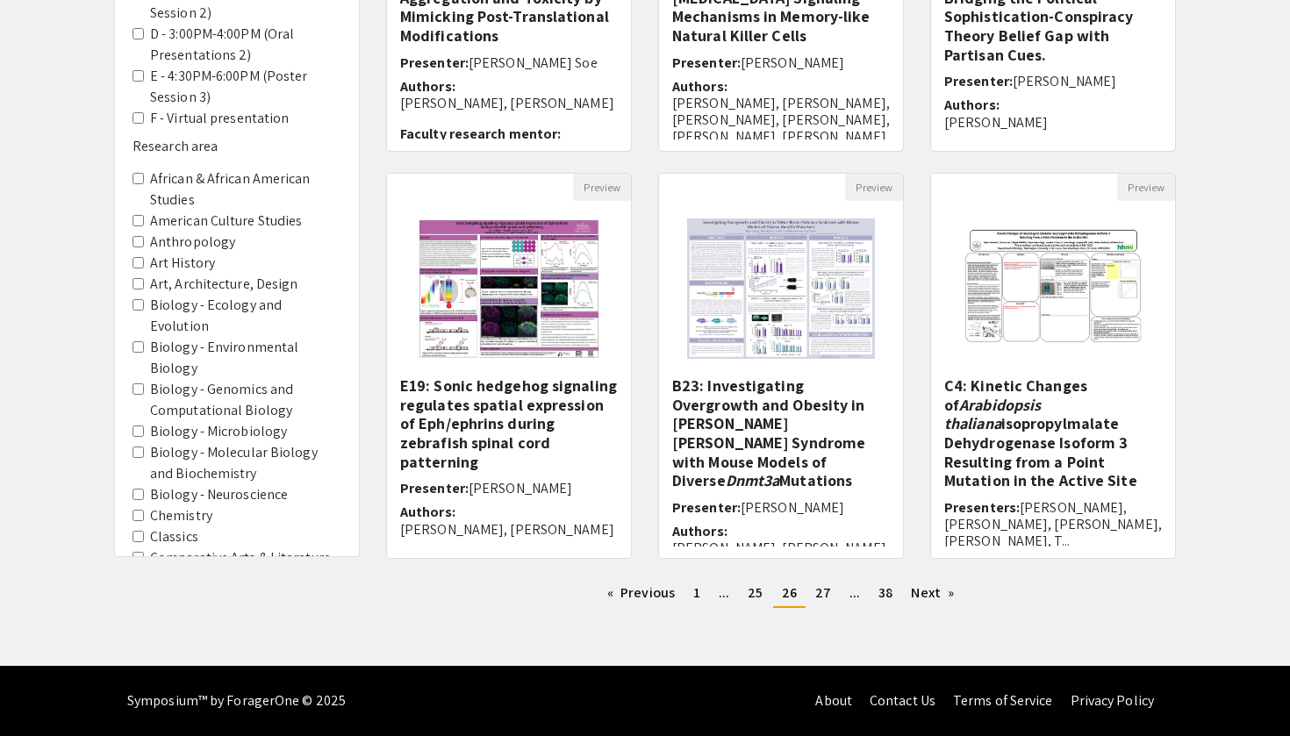
scroll to position [427, 0]
click at [922, 595] on link "Next page" at bounding box center [932, 593] width 61 height 26
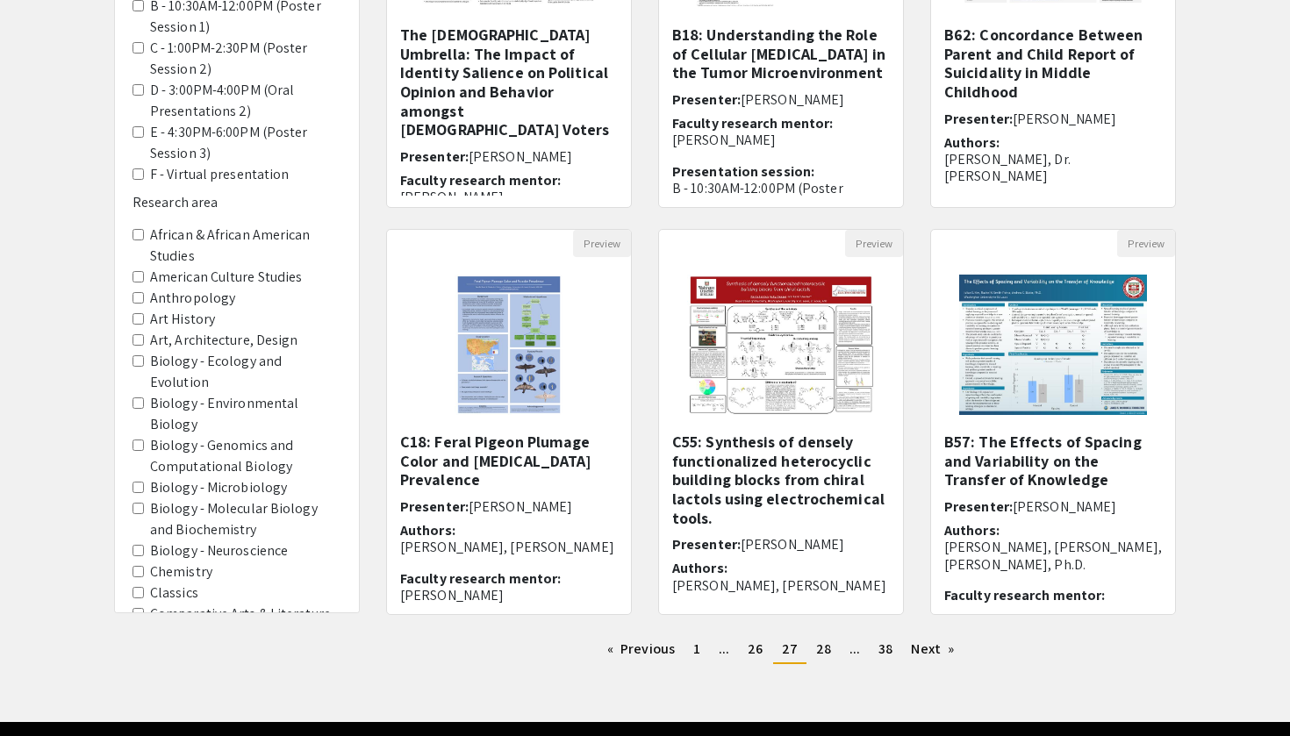
scroll to position [389, 0]
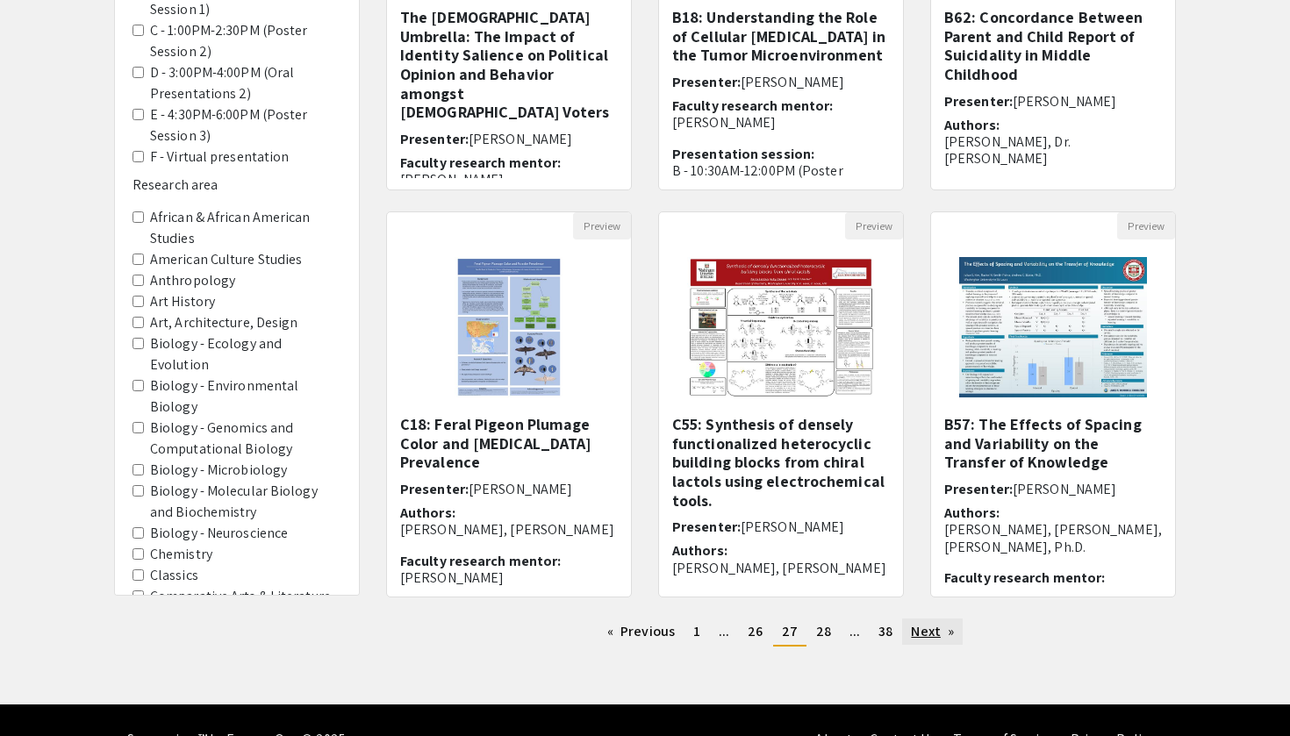
click at [926, 628] on link "Next page" at bounding box center [932, 631] width 61 height 26
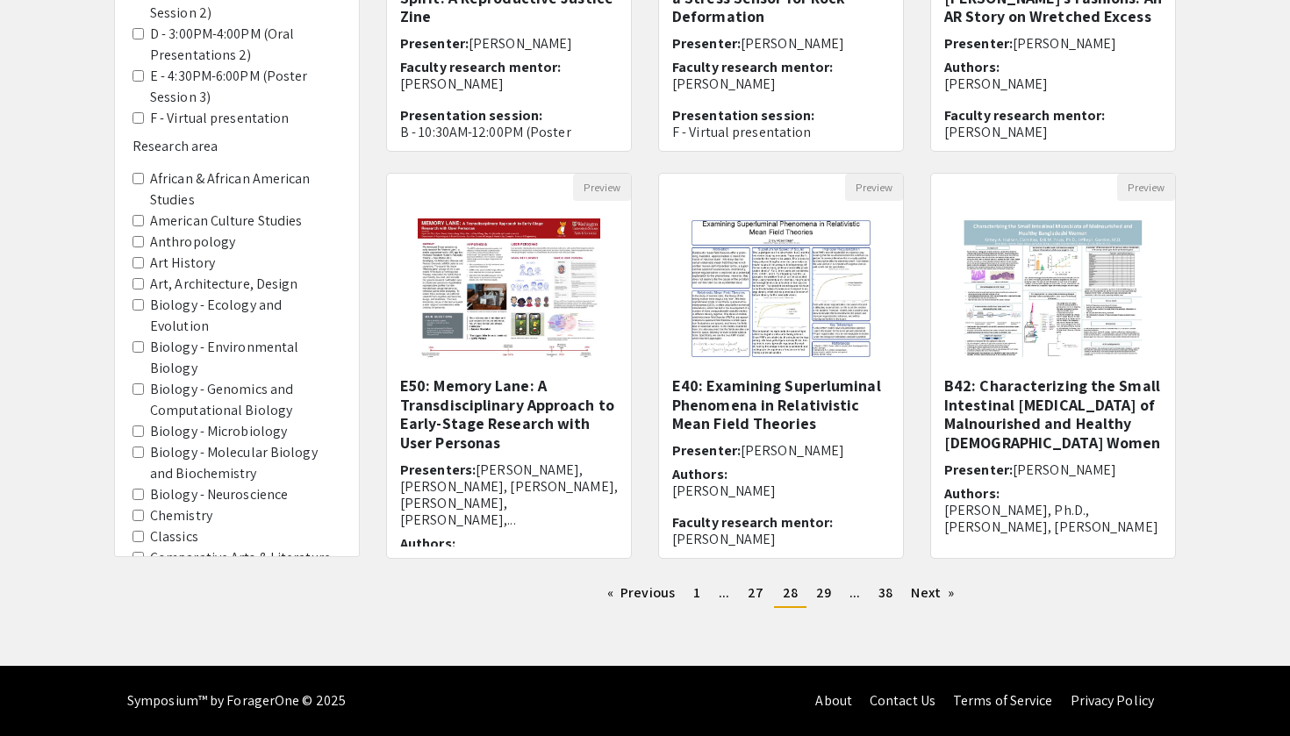
scroll to position [427, 0]
click at [922, 595] on link "Next page" at bounding box center [932, 593] width 61 height 26
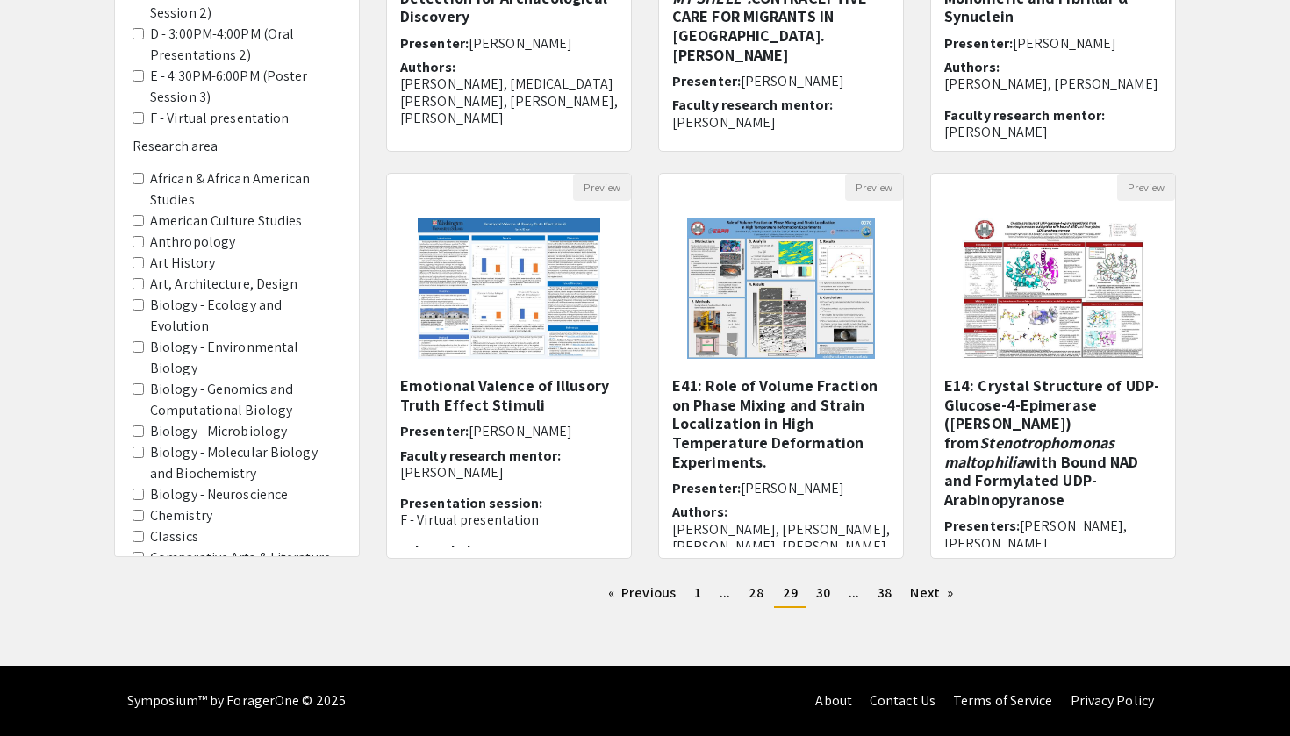
scroll to position [427, 0]
click at [922, 592] on link "Next page" at bounding box center [931, 593] width 61 height 26
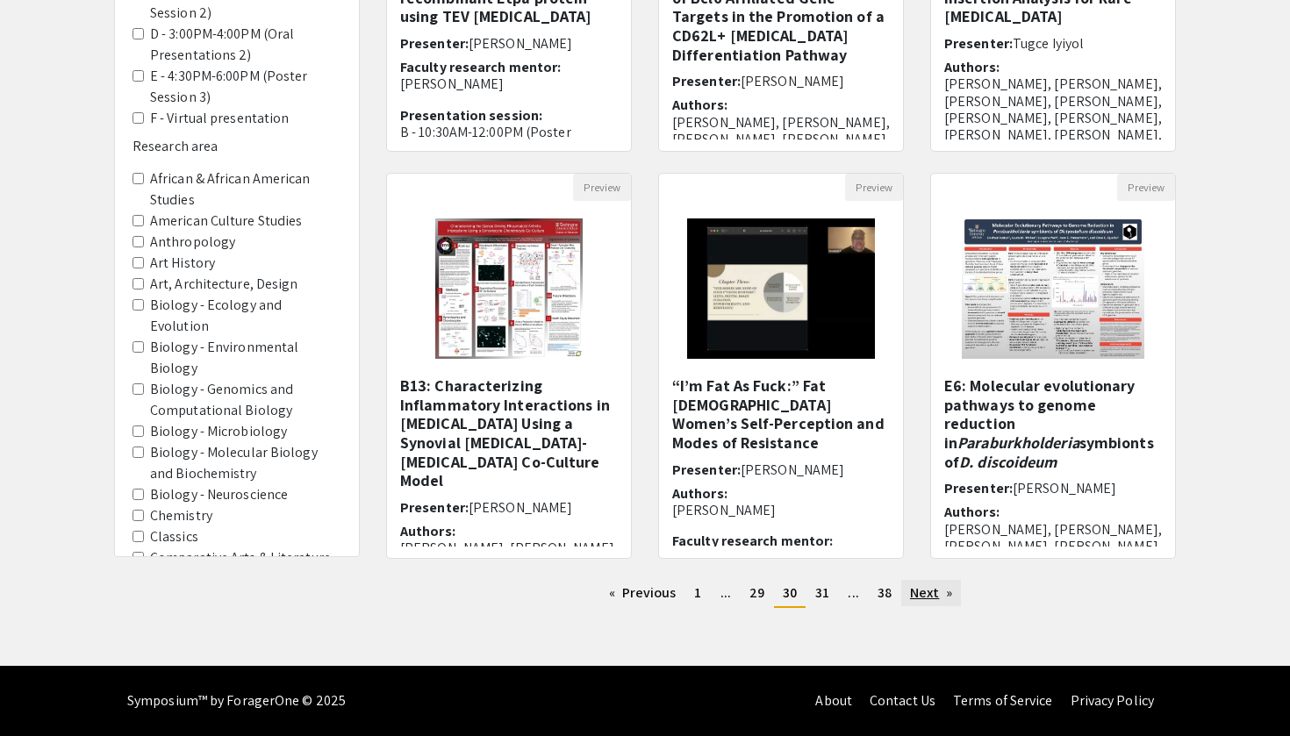
scroll to position [427, 0]
click at [933, 600] on link "Next page" at bounding box center [931, 593] width 61 height 26
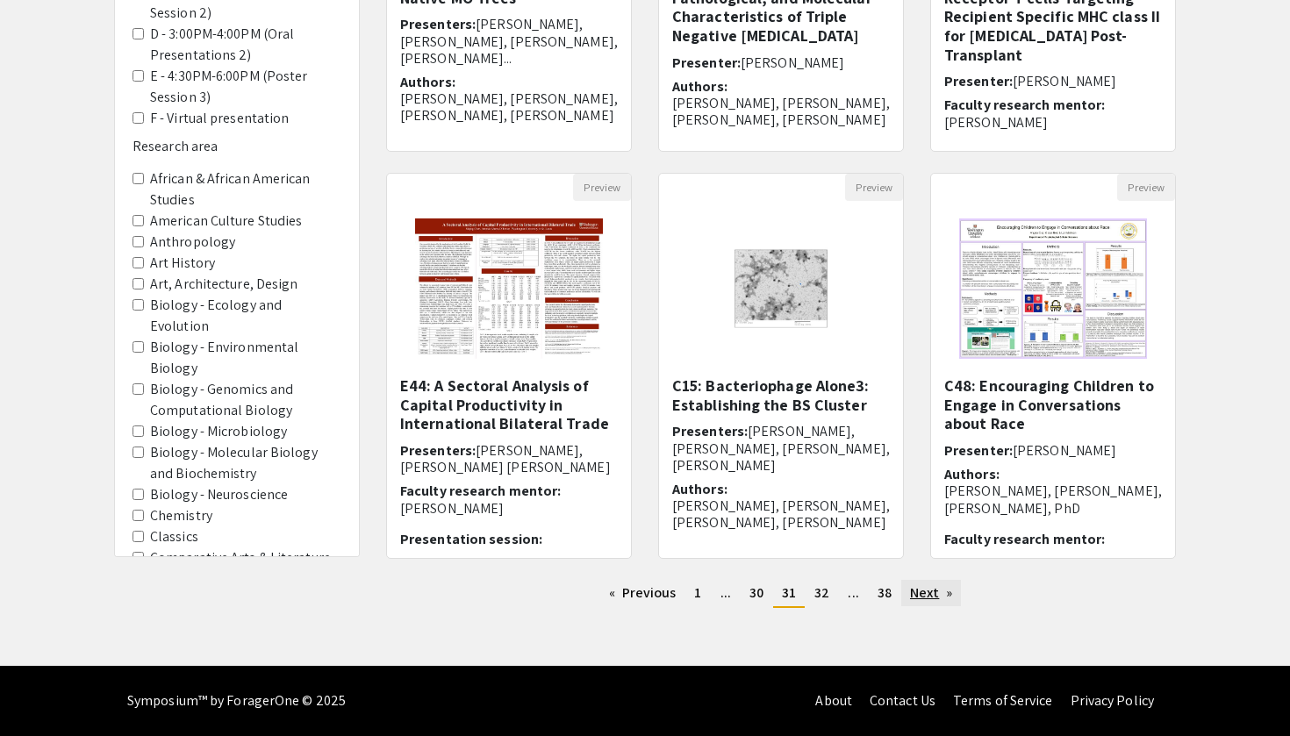
scroll to position [427, 0]
click at [924, 590] on link "Next page" at bounding box center [931, 593] width 61 height 26
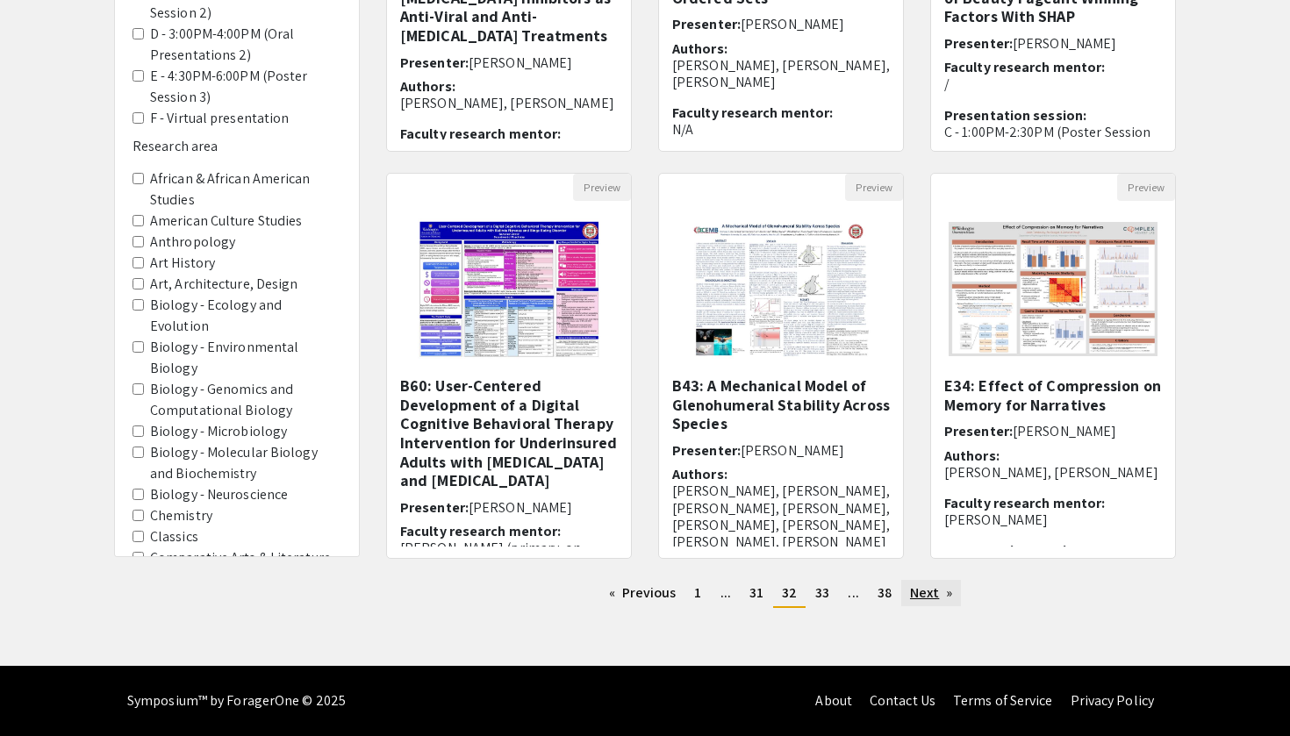
scroll to position [427, 0]
click at [936, 590] on link "Next page" at bounding box center [931, 593] width 61 height 26
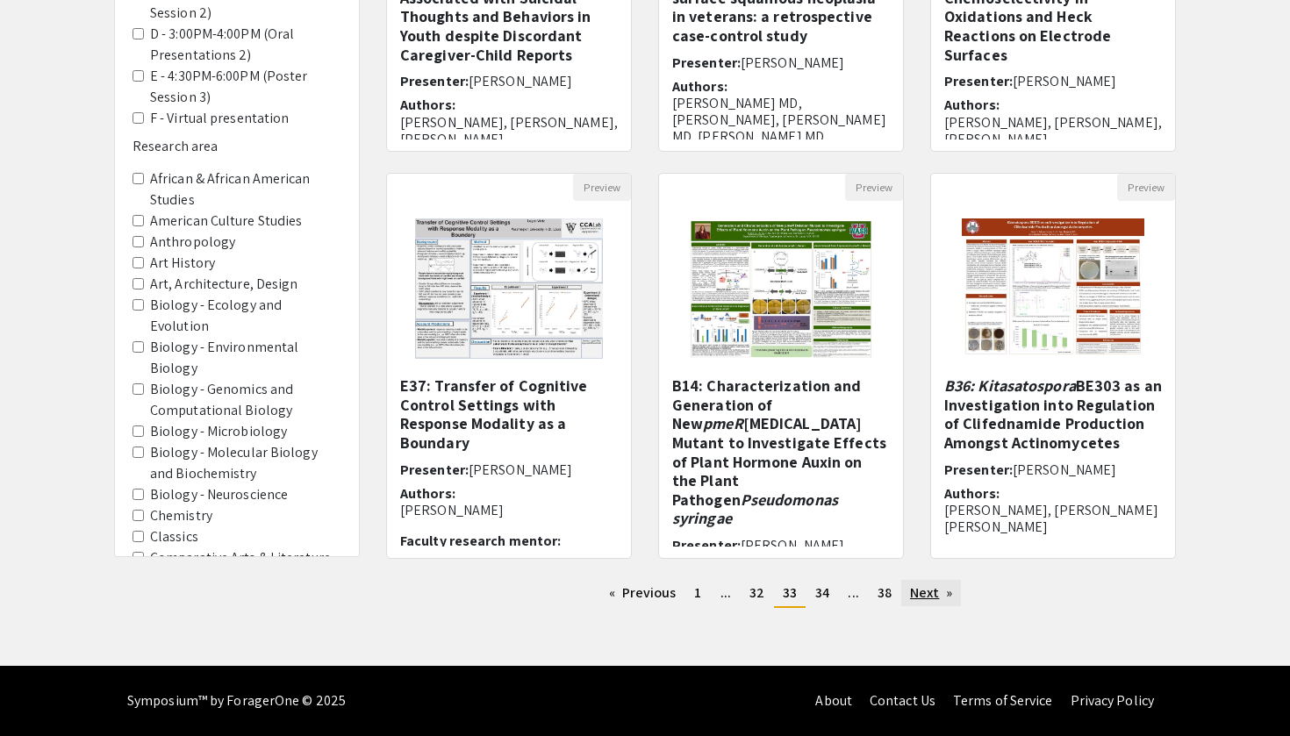
scroll to position [427, 0]
click at [915, 604] on link "Next page" at bounding box center [931, 593] width 61 height 26
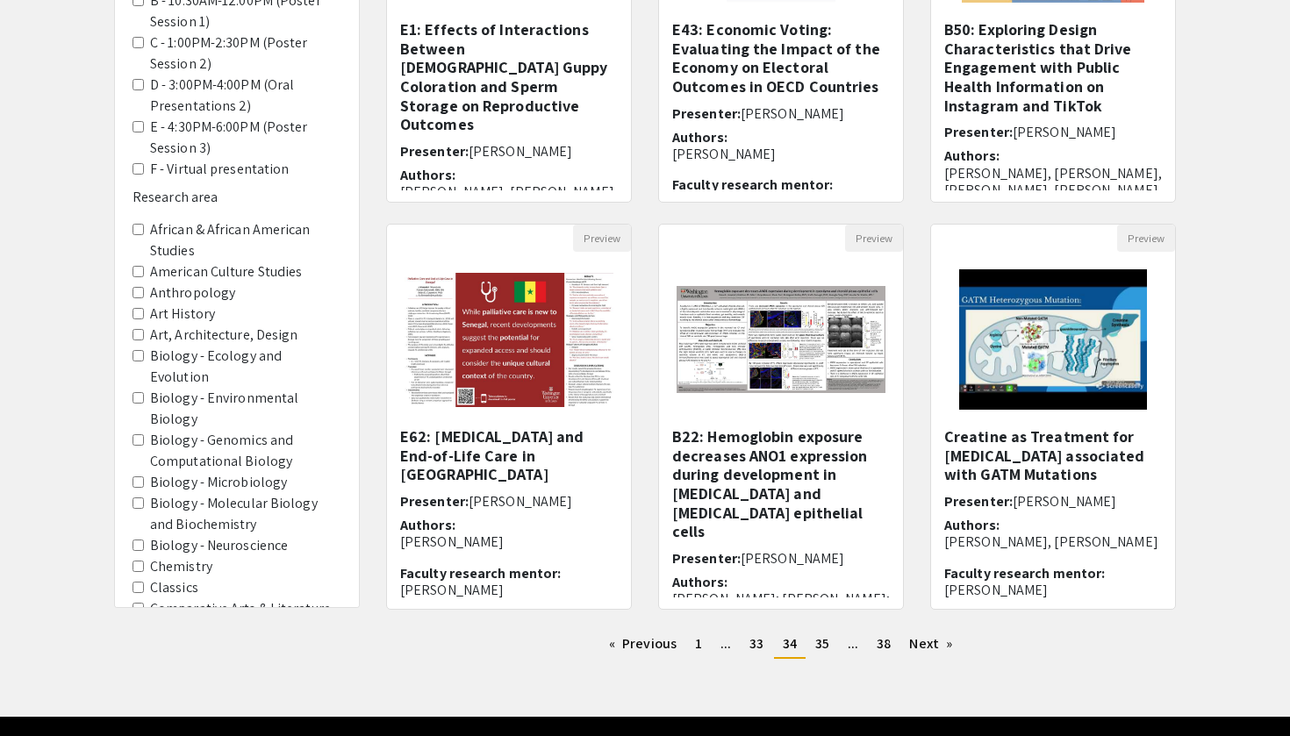
scroll to position [388, 0]
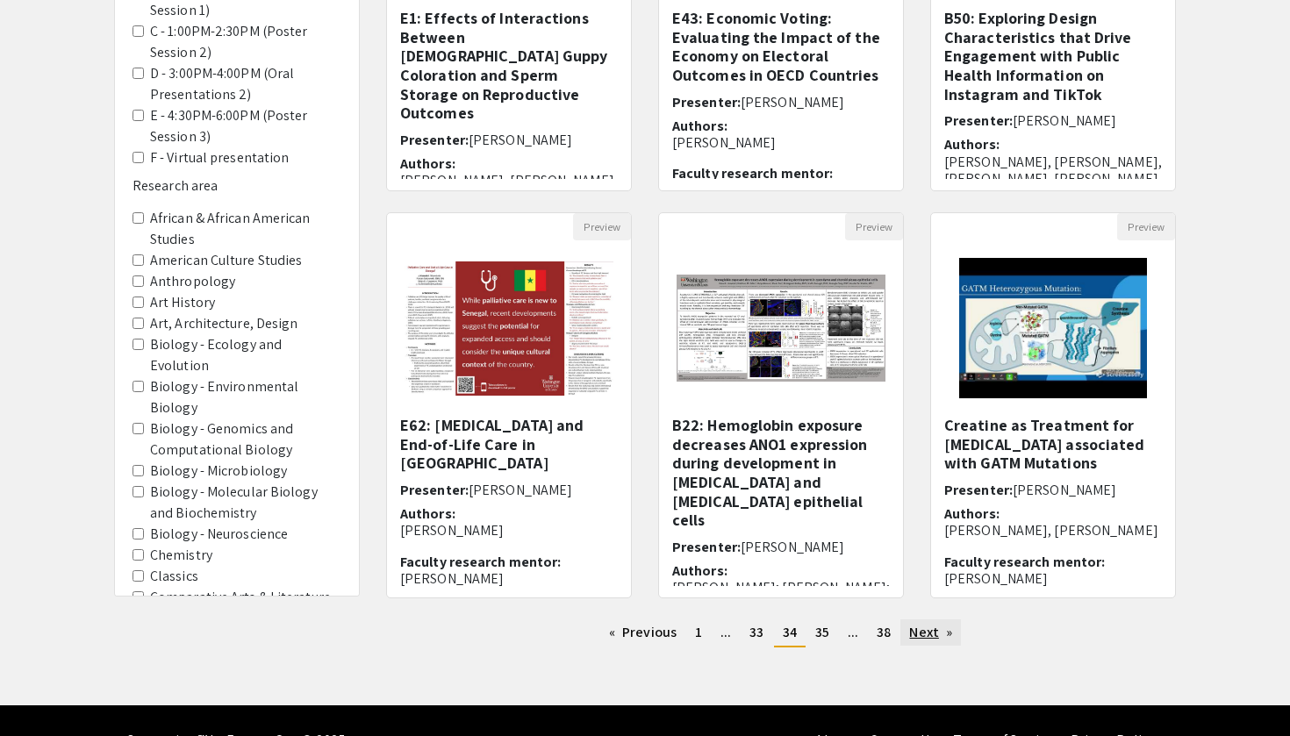
click at [917, 633] on link "Next page" at bounding box center [930, 632] width 61 height 26
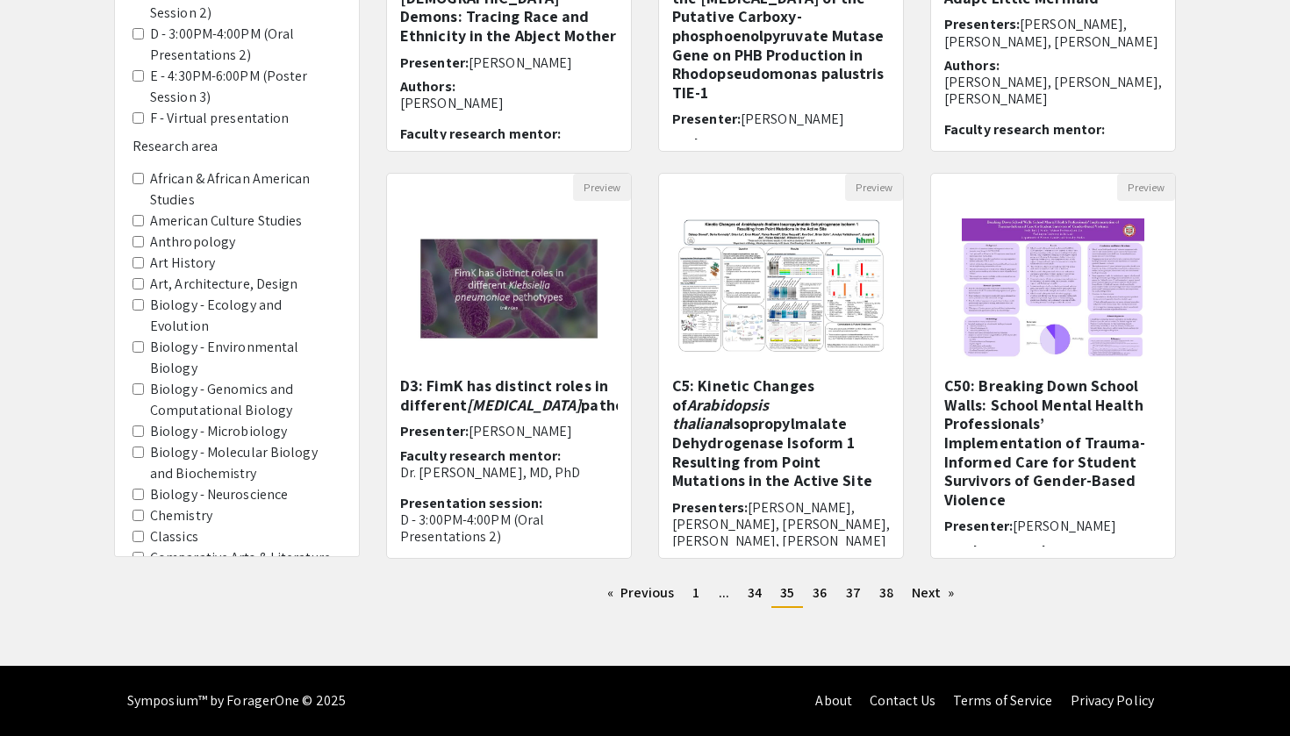
scroll to position [427, 0]
click at [940, 592] on link "Next page" at bounding box center [933, 593] width 61 height 26
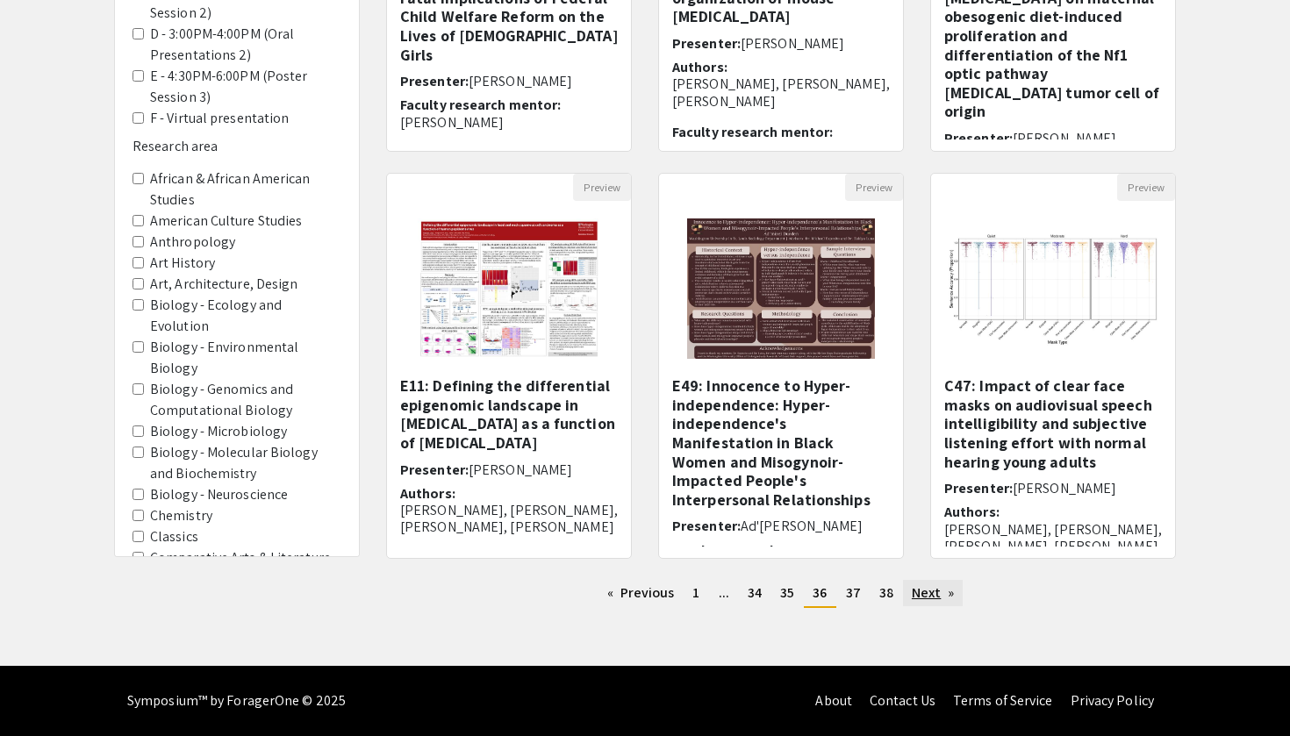
scroll to position [427, 0]
click at [930, 600] on link "Next page" at bounding box center [933, 593] width 61 height 26
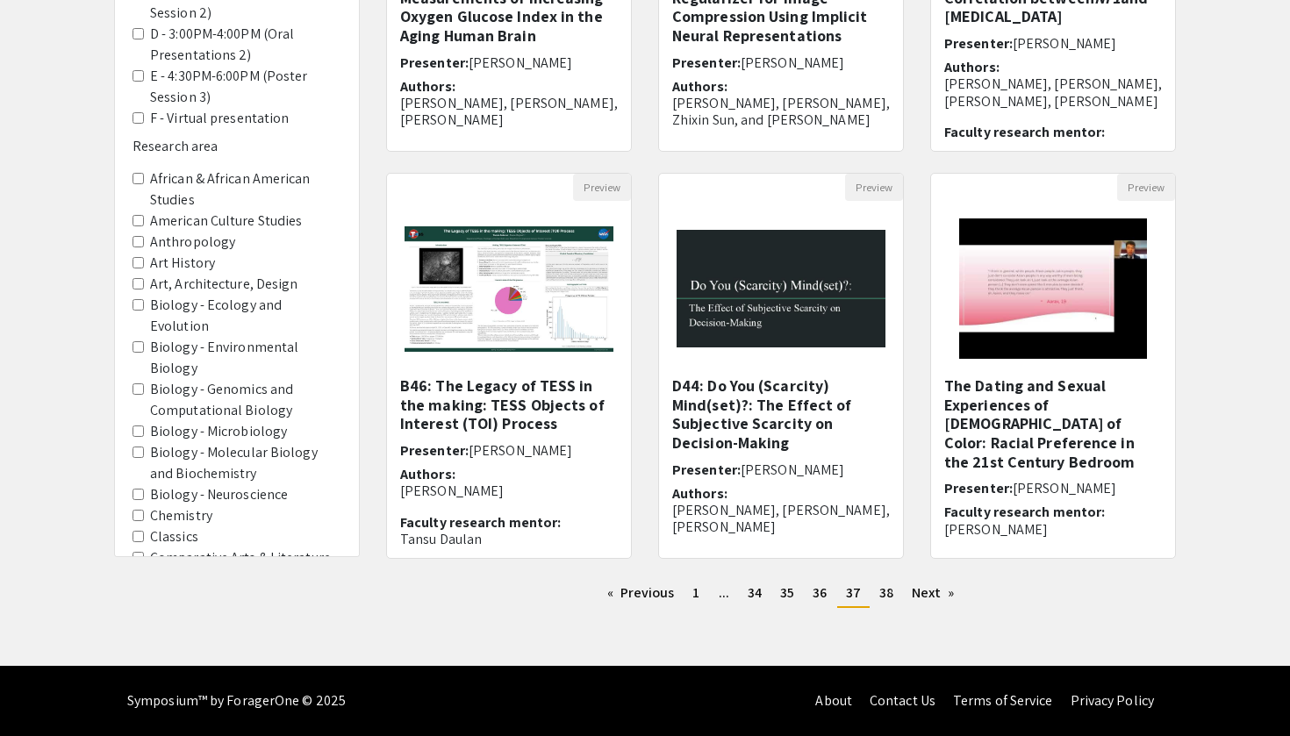
scroll to position [427, 0]
click at [634, 594] on link "Previous page" at bounding box center [640, 593] width 85 height 26
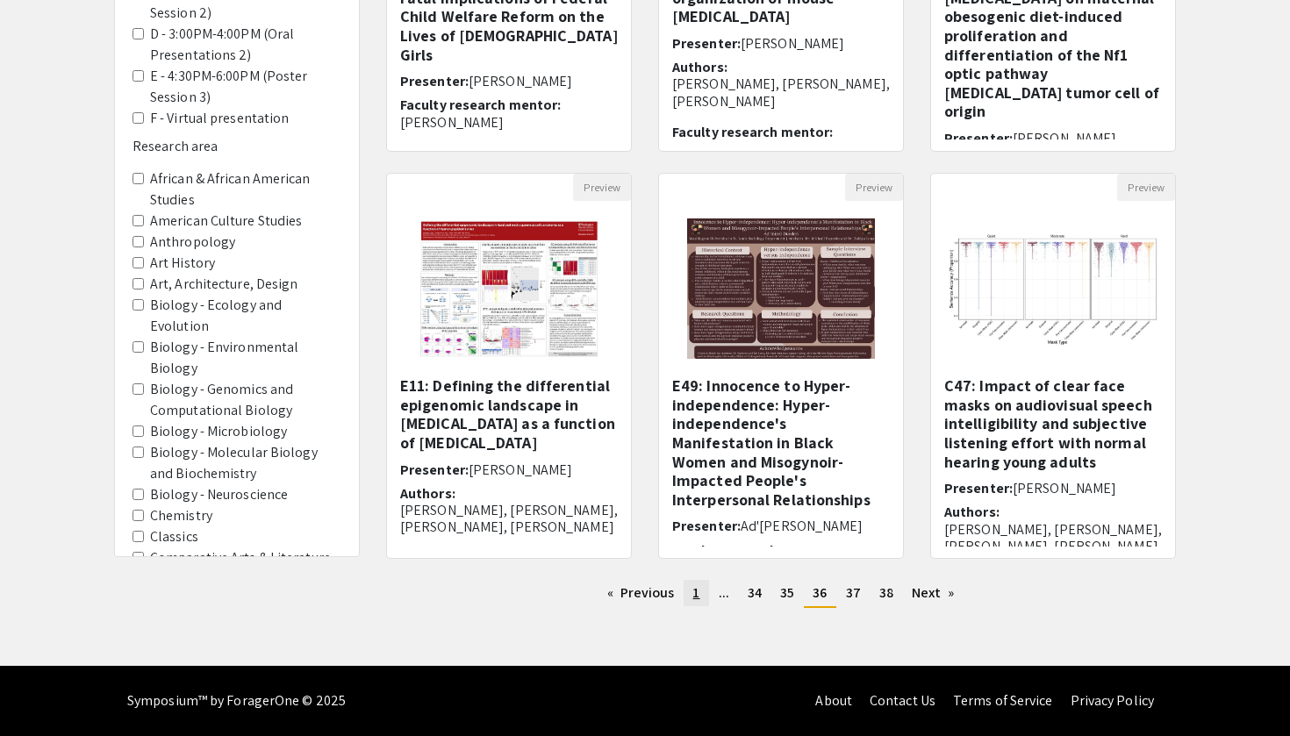
scroll to position [427, 0]
click at [691, 594] on link "page 1" at bounding box center [695, 593] width 25 height 26
